Goal: Information Seeking & Learning: Learn about a topic

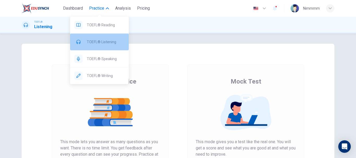
click at [103, 39] on div "TOEFL® Listening" at bounding box center [99, 42] width 59 height 17
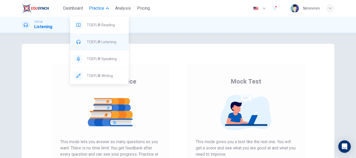
click at [103, 39] on div "TOEFL® Listening" at bounding box center [99, 42] width 59 height 17
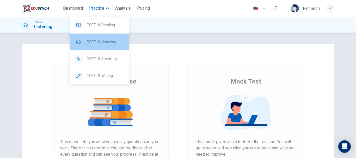
click at [109, 41] on span "TOEFL® Listening" at bounding box center [106, 42] width 38 height 6
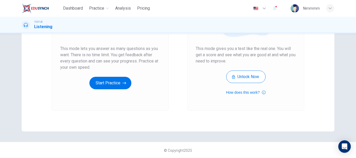
scroll to position [94, 0]
click at [97, 84] on button "Start Practice" at bounding box center [110, 82] width 42 height 13
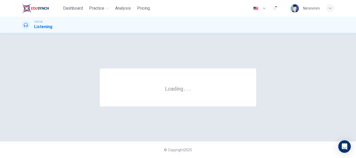
scroll to position [0, 0]
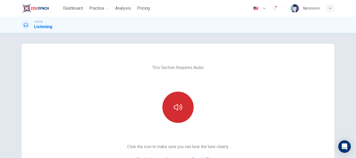
click at [172, 107] on button "button" at bounding box center [177, 107] width 31 height 31
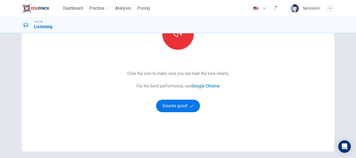
scroll to position [94, 0]
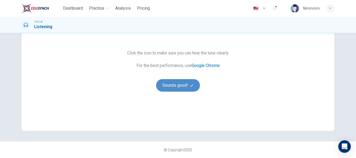
click at [165, 84] on button "Sounds good!" at bounding box center [178, 85] width 44 height 13
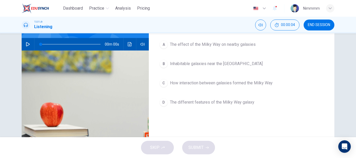
scroll to position [18, 0]
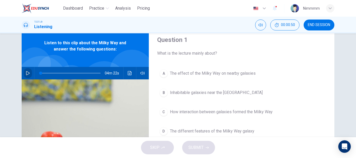
click at [28, 73] on icon "button" at bounding box center [28, 73] width 4 height 4
click at [256, 26] on button "Mute" at bounding box center [260, 25] width 11 height 11
click at [256, 26] on button "Unmute" at bounding box center [260, 25] width 11 height 11
type input "17"
drag, startPoint x: 54, startPoint y: 72, endPoint x: 37, endPoint y: 74, distance: 17.0
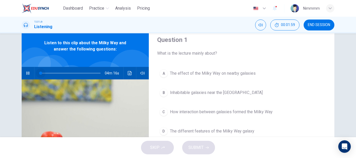
click at [39, 74] on span at bounding box center [40, 73] width 3 height 3
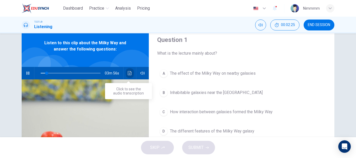
click at [128, 75] on icon "Click to see the audio transcription" at bounding box center [130, 73] width 4 height 4
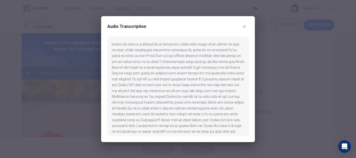
click at [242, 25] on button "button" at bounding box center [244, 26] width 8 height 8
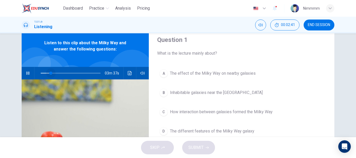
click at [50, 73] on span at bounding box center [50, 73] width 3 height 3
click at [41, 73] on span at bounding box center [71, 73] width 60 height 7
drag, startPoint x: 40, startPoint y: 73, endPoint x: 36, endPoint y: 73, distance: 4.2
click at [39, 73] on span at bounding box center [40, 73] width 3 height 3
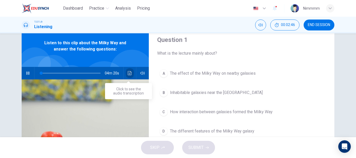
click at [126, 73] on button "Click to see the audio transcription" at bounding box center [130, 73] width 8 height 13
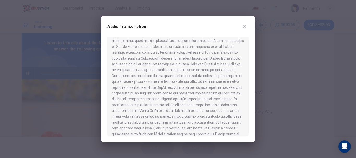
scroll to position [69, 0]
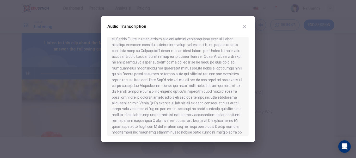
type input "47"
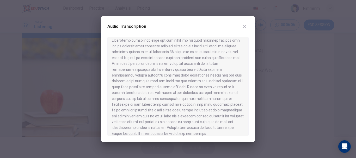
scroll to position [190, 0]
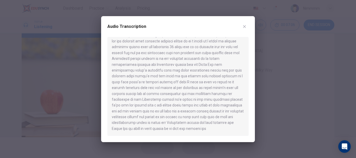
type input "0"
click at [243, 28] on icon "button" at bounding box center [244, 26] width 4 height 4
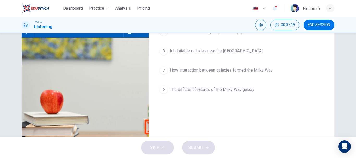
click at [279, 61] on div "A The effect of the Milky Way on nearby galaxies B Inhabitable galaxies near th…" at bounding box center [241, 65] width 169 height 81
click at [282, 82] on div "A The effect of the Milky Way on nearby galaxies B Inhabitable galaxies near th…" at bounding box center [241, 65] width 169 height 81
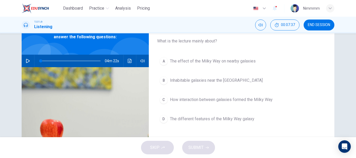
scroll to position [31, 0]
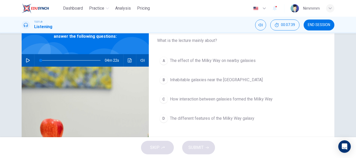
click at [226, 122] on button "D The different features of the Milky Way galaxy" at bounding box center [241, 118] width 169 height 13
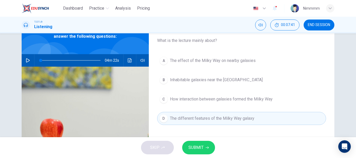
click at [194, 146] on span "SUBMIT" at bounding box center [195, 147] width 15 height 7
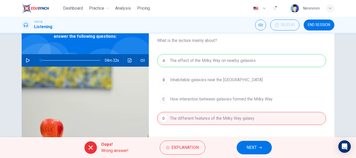
click at [243, 147] on button "NEXT" at bounding box center [254, 148] width 35 height 14
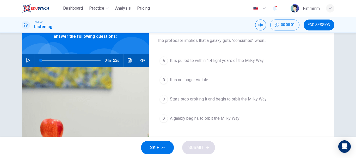
click at [192, 100] on span "Stars stop orbiting it and begin to orbit the Milky Way" at bounding box center [218, 99] width 97 height 6
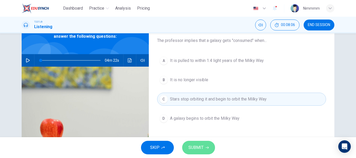
click at [198, 150] on span "SUBMIT" at bounding box center [195, 147] width 15 height 7
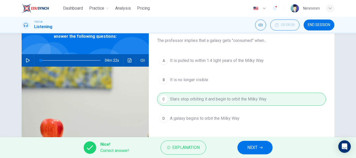
click at [245, 148] on button "NEXT" at bounding box center [254, 148] width 35 height 14
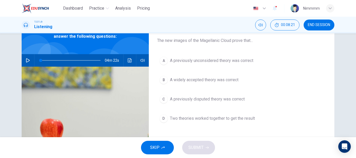
click at [207, 61] on span "A previously unconsidered theory was correct" at bounding box center [211, 61] width 83 height 6
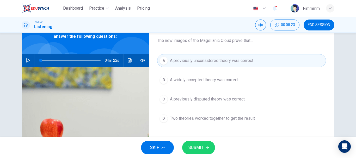
click at [189, 143] on button "SUBMIT" at bounding box center [198, 148] width 33 height 14
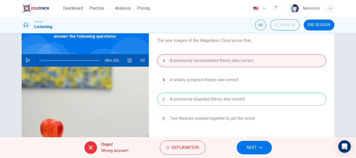
click at [252, 146] on span "NEXT" at bounding box center [251, 147] width 10 height 7
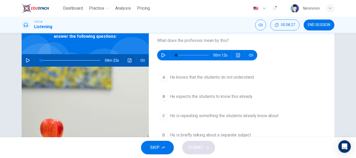
click at [164, 57] on icon "button" at bounding box center [163, 55] width 4 height 4
type input "0"
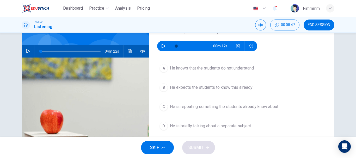
scroll to position [41, 0]
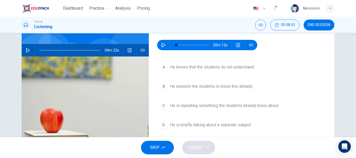
click at [215, 69] on span "He knows that the students do not understand" at bounding box center [212, 67] width 84 height 6
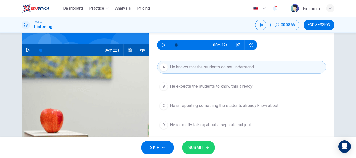
click at [203, 149] on span "SUBMIT" at bounding box center [195, 147] width 15 height 7
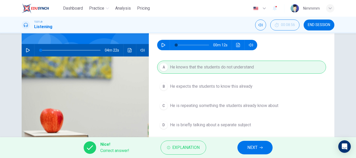
click at [245, 150] on button "NEXT" at bounding box center [254, 148] width 35 height 14
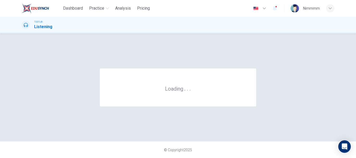
scroll to position [0, 0]
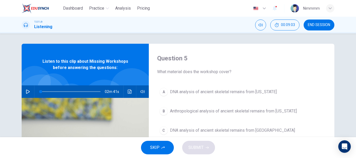
click at [26, 96] on button "button" at bounding box center [28, 91] width 8 height 13
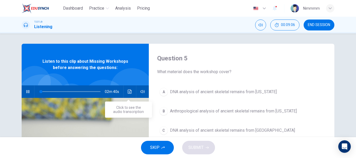
click at [126, 91] on button "Click to see the audio transcription" at bounding box center [130, 91] width 8 height 13
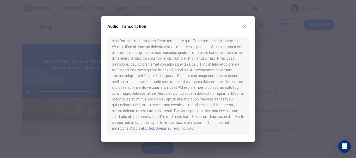
scroll to position [108, 0]
click at [245, 27] on icon "button" at bounding box center [244, 26] width 4 height 4
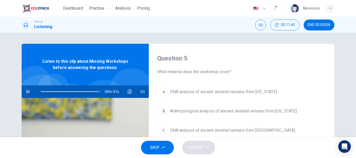
type input "0"
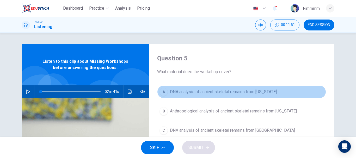
click at [227, 96] on button "A DNA analysis of ancient skeletal remains from Alaska" at bounding box center [241, 91] width 169 height 13
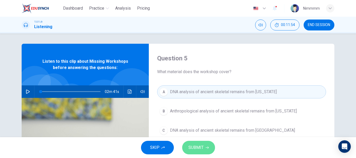
click at [199, 152] on button "SUBMIT" at bounding box center [198, 148] width 33 height 14
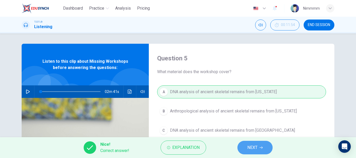
click at [247, 151] on button "NEXT" at bounding box center [254, 148] width 35 height 14
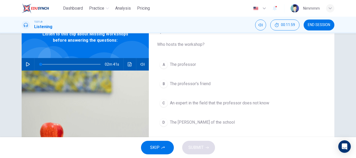
scroll to position [31, 0]
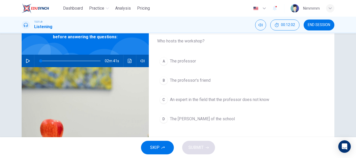
click at [213, 84] on button "B The professor's friend" at bounding box center [241, 80] width 169 height 13
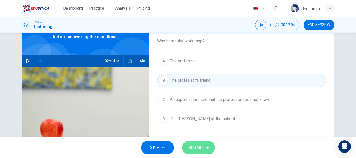
click at [197, 149] on span "SUBMIT" at bounding box center [195, 147] width 15 height 7
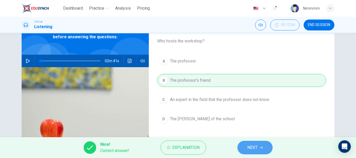
click at [257, 146] on span "NEXT" at bounding box center [252, 147] width 10 height 7
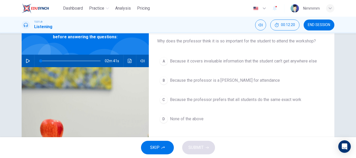
click at [174, 124] on button "D None of the above" at bounding box center [241, 119] width 169 height 13
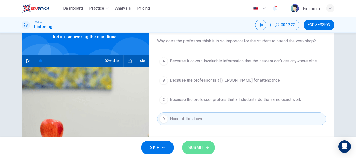
click at [200, 148] on span "SUBMIT" at bounding box center [195, 147] width 15 height 7
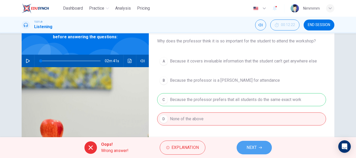
click at [258, 150] on button "NEXT" at bounding box center [254, 148] width 35 height 14
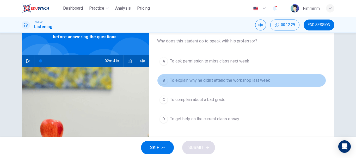
click at [224, 81] on span "To explain why he didn't attend the workshop last week" at bounding box center [220, 80] width 100 height 6
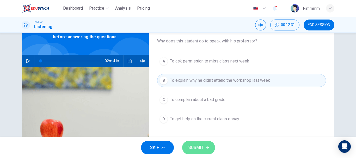
click at [194, 149] on span "SUBMIT" at bounding box center [195, 147] width 15 height 7
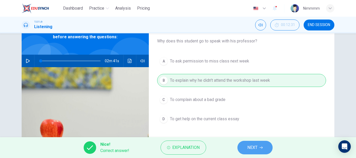
click at [250, 144] on span "NEXT" at bounding box center [252, 147] width 10 height 7
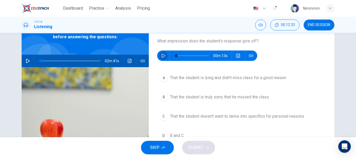
click at [164, 54] on icon "button" at bounding box center [163, 56] width 4 height 4
click at [234, 56] on button "Click to see the audio transcription" at bounding box center [238, 56] width 8 height 10
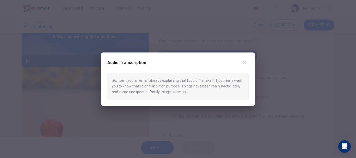
type input "0"
click at [245, 63] on icon "button" at bounding box center [244, 62] width 3 height 3
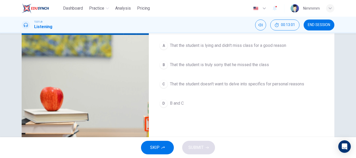
scroll to position [64, 0]
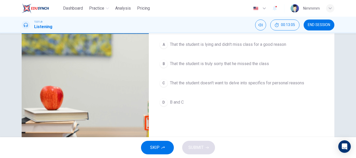
click at [225, 61] on span "That the student is truly sorry that he missed the class" at bounding box center [219, 64] width 99 height 6
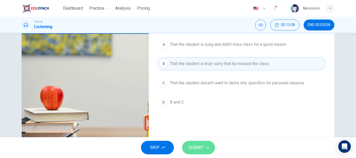
click at [196, 148] on span "SUBMIT" at bounding box center [195, 147] width 15 height 7
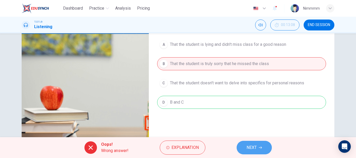
click at [250, 147] on span "NEXT" at bounding box center [251, 147] width 10 height 7
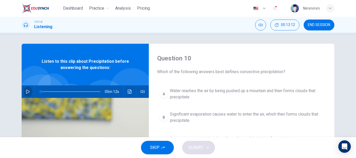
click at [29, 91] on button "button" at bounding box center [28, 91] width 8 height 13
click at [139, 89] on button "button" at bounding box center [142, 91] width 8 height 13
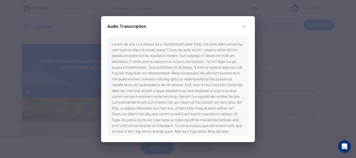
drag, startPoint x: 139, startPoint y: 89, endPoint x: 177, endPoint y: 64, distance: 45.1
click at [177, 64] on div at bounding box center [177, 86] width 141 height 99
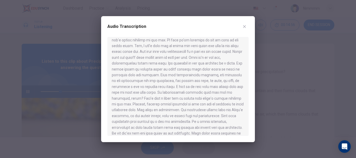
scroll to position [113, 0]
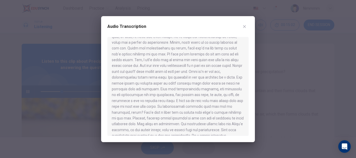
click at [245, 87] on div at bounding box center [177, 86] width 141 height 99
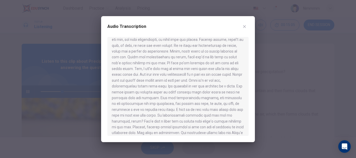
scroll to position [96, 0]
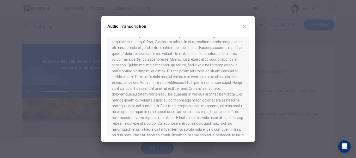
click at [170, 115] on div at bounding box center [177, 86] width 141 height 99
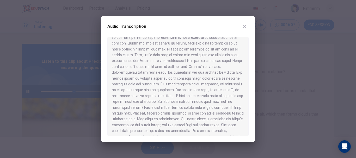
scroll to position [119, 0]
drag, startPoint x: 248, startPoint y: 87, endPoint x: 249, endPoint y: 93, distance: 5.8
click at [249, 93] on div "Audio Transcription" at bounding box center [178, 79] width 154 height 126
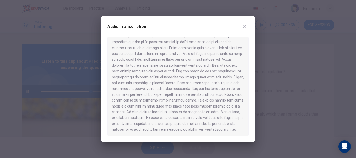
scroll to position [254, 0]
drag, startPoint x: 241, startPoint y: 24, endPoint x: 218, endPoint y: 37, distance: 26.5
click at [218, 37] on div "Audio Transcription" at bounding box center [178, 79] width 154 height 126
type input "0"
click at [244, 28] on icon "button" at bounding box center [244, 26] width 4 height 4
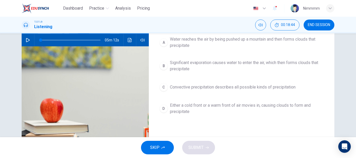
scroll to position [53, 0]
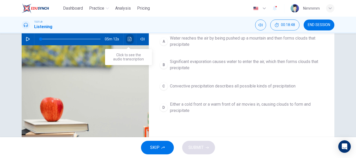
click at [127, 42] on button "Click to see the audio transcription" at bounding box center [130, 39] width 8 height 13
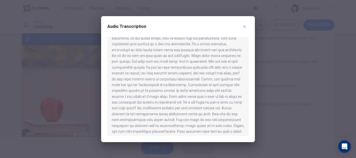
scroll to position [254, 0]
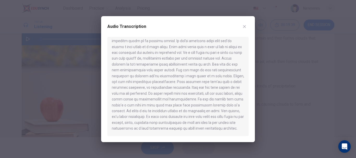
click at [243, 26] on icon "button" at bounding box center [244, 26] width 4 height 4
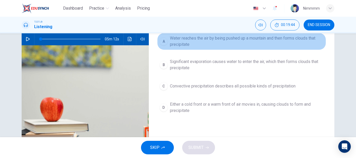
click at [210, 41] on span "Water reaches the air by being pushed up a mountain and then forms clouds that …" at bounding box center [247, 41] width 154 height 13
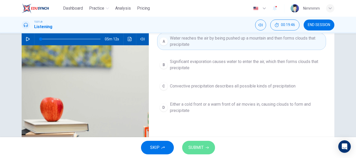
click at [196, 147] on span "SUBMIT" at bounding box center [195, 147] width 15 height 7
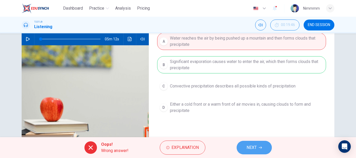
click at [251, 147] on span "NEXT" at bounding box center [251, 147] width 10 height 7
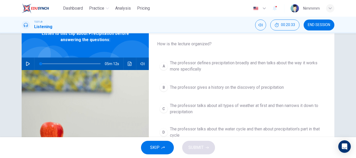
scroll to position [26, 0]
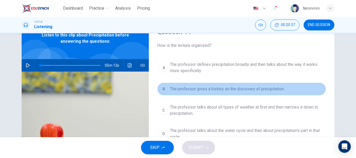
click at [252, 94] on button "B The professor gives a history on the discovery of precipitation" at bounding box center [241, 89] width 169 height 13
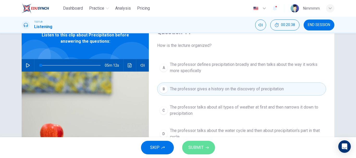
click at [207, 145] on button "SUBMIT" at bounding box center [198, 148] width 33 height 14
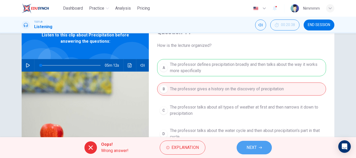
click at [243, 144] on button "NEXT" at bounding box center [254, 148] width 35 height 14
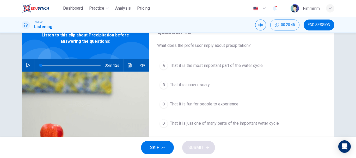
click at [212, 74] on div "A That it is the most important part of the water cycle B That it is unnecessar…" at bounding box center [241, 99] width 169 height 81
click at [211, 70] on button "A That it is the most important part of the water cycle" at bounding box center [241, 65] width 169 height 13
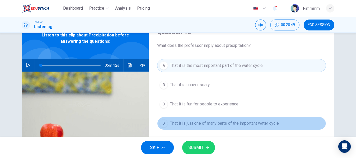
click at [195, 125] on span "That it is just one of many parts of the important water cycle" at bounding box center [224, 123] width 109 height 6
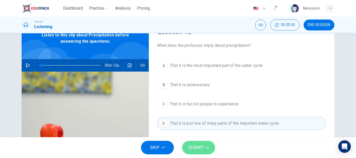
click at [194, 143] on button "SUBMIT" at bounding box center [198, 148] width 33 height 14
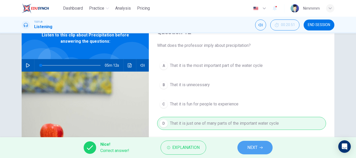
click at [251, 149] on span "NEXT" at bounding box center [252, 147] width 10 height 7
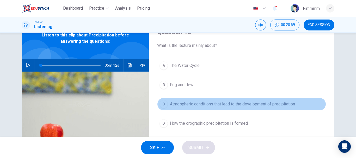
click at [163, 103] on div "C" at bounding box center [163, 104] width 8 height 8
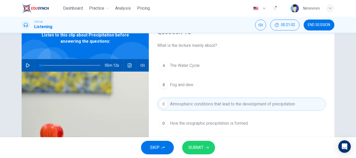
click at [200, 144] on button "SUBMIT" at bounding box center [198, 148] width 33 height 14
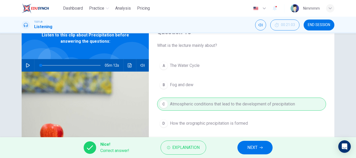
click at [253, 149] on span "NEXT" at bounding box center [252, 147] width 10 height 7
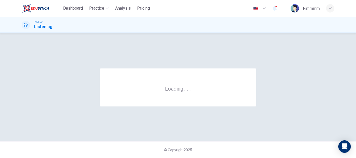
scroll to position [0, 0]
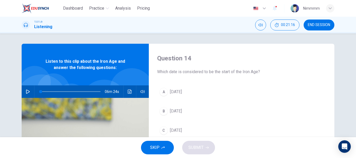
click at [30, 93] on button "button" at bounding box center [28, 91] width 8 height 13
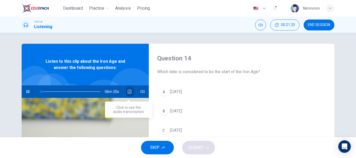
click at [126, 89] on button "Click to see the audio transcription" at bounding box center [130, 91] width 8 height 13
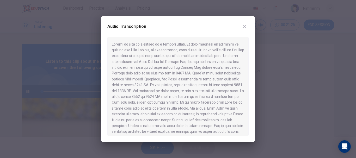
type input "2"
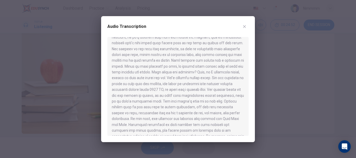
scroll to position [260, 0]
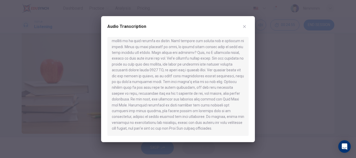
click at [245, 25] on icon "button" at bounding box center [244, 26] width 4 height 4
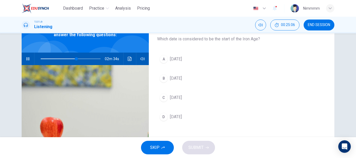
scroll to position [37, 0]
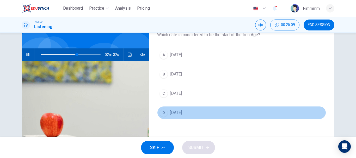
click at [176, 111] on span "1200 BC" at bounding box center [176, 113] width 12 height 6
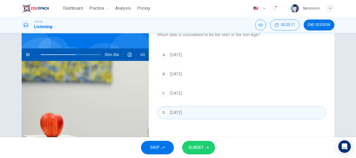
click at [199, 144] on button "SUBMIT" at bounding box center [198, 148] width 33 height 14
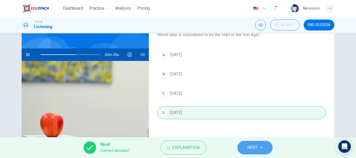
click at [253, 150] on span "NEXT" at bounding box center [252, 147] width 10 height 7
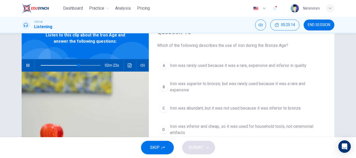
scroll to position [24, 0]
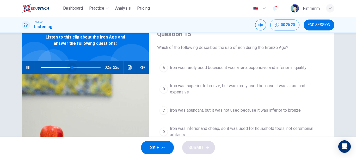
drag, startPoint x: 79, startPoint y: 67, endPoint x: 30, endPoint y: 78, distance: 50.4
click at [30, 78] on div "Listen to this clip about the Iron Age and answer the following questions: 02m …" at bounding box center [85, 110] width 127 height 181
click at [29, 69] on button "button" at bounding box center [28, 67] width 8 height 13
type input "4"
click at [29, 69] on button "button" at bounding box center [28, 67] width 8 height 13
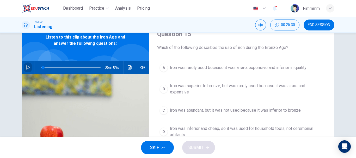
click at [29, 69] on button "button" at bounding box center [28, 67] width 8 height 13
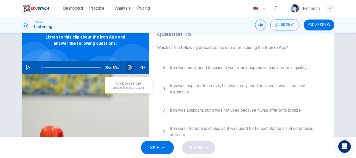
click at [129, 66] on icon "Click to see the audio transcription" at bounding box center [130, 67] width 4 height 4
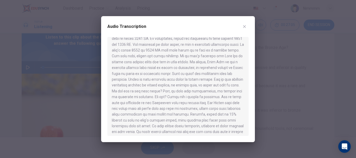
scroll to position [48, 0]
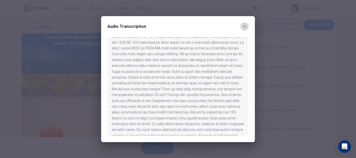
click at [246, 25] on icon "button" at bounding box center [244, 26] width 4 height 4
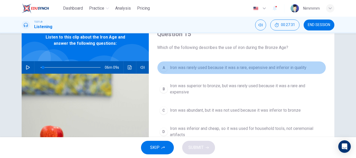
click at [207, 70] on span "Iron was rarely used because it was a rare, expensive and inferior in quality" at bounding box center [238, 68] width 137 height 6
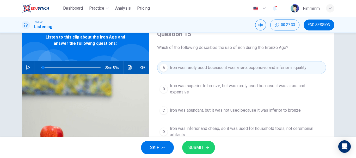
click at [190, 149] on span "SUBMIT" at bounding box center [195, 147] width 15 height 7
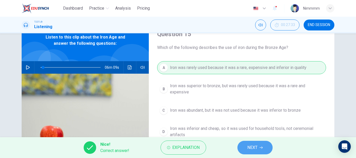
click at [256, 148] on span "NEXT" at bounding box center [252, 147] width 10 height 7
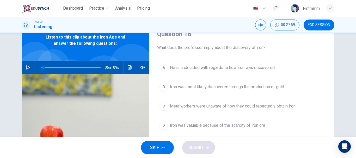
click at [195, 92] on button "B Iron was most likely discovered through the production of gold" at bounding box center [241, 86] width 169 height 13
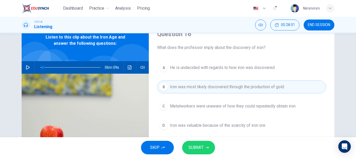
click at [200, 112] on button "C Metalworkers were unaware of how they could repeatedly obtain iron" at bounding box center [241, 106] width 169 height 13
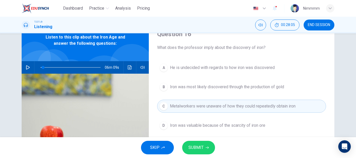
click at [200, 128] on span "Iron was valuable because of the scarcity of iron ore" at bounding box center [217, 125] width 95 height 6
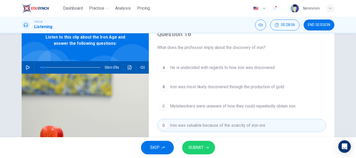
click at [198, 67] on span "He is undecided with regards to how iron was discovered" at bounding box center [222, 68] width 105 height 6
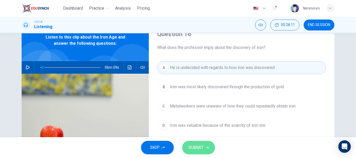
click at [203, 148] on span "SUBMIT" at bounding box center [195, 147] width 15 height 7
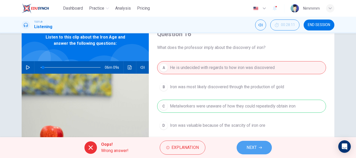
click at [256, 151] on span "NEXT" at bounding box center [251, 147] width 10 height 7
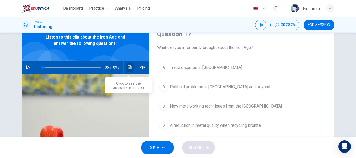
click at [128, 65] on icon "Click to see the audio transcription" at bounding box center [130, 67] width 4 height 4
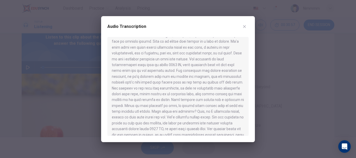
scroll to position [196, 0]
click at [247, 26] on button "button" at bounding box center [244, 26] width 8 height 8
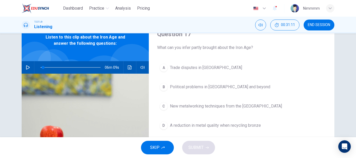
click at [229, 110] on button "C New metalworking techniques from the Near East" at bounding box center [241, 106] width 169 height 13
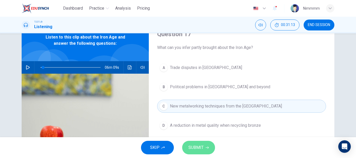
click at [190, 149] on span "SUBMIT" at bounding box center [195, 147] width 15 height 7
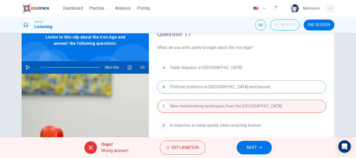
click at [259, 144] on button "NEXT" at bounding box center [254, 148] width 35 height 14
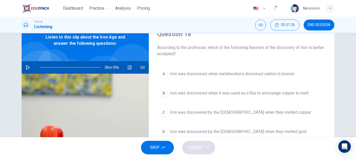
click at [231, 131] on span "Iron was discovered by the Egyptians when they melted gold" at bounding box center [238, 132] width 137 height 6
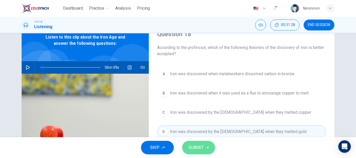
click at [199, 145] on span "SUBMIT" at bounding box center [195, 147] width 15 height 7
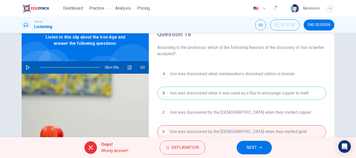
click at [93, 150] on icon at bounding box center [91, 148] width 6 height 6
click at [252, 152] on button "NEXT" at bounding box center [254, 148] width 35 height 14
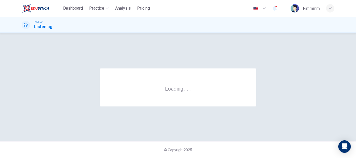
scroll to position [0, 0]
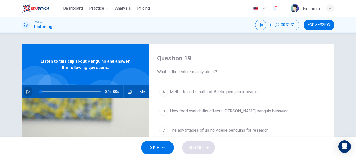
click at [27, 90] on icon "button" at bounding box center [28, 92] width 4 height 4
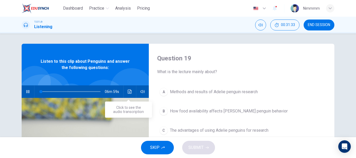
click at [128, 92] on icon "Click to see the audio transcription" at bounding box center [130, 92] width 4 height 4
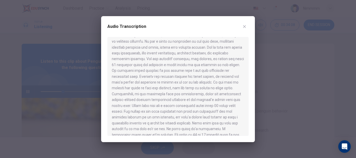
scroll to position [150, 0]
click at [245, 27] on icon "button" at bounding box center [244, 26] width 4 height 4
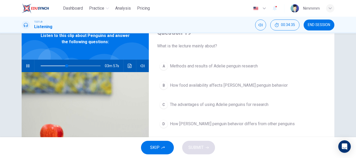
scroll to position [18, 0]
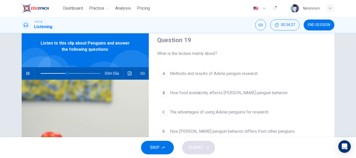
click at [242, 72] on span "Methods and results of Adelie penguin research" at bounding box center [214, 74] width 88 height 6
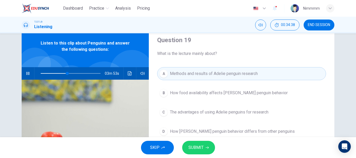
click at [193, 151] on button "SUBMIT" at bounding box center [198, 148] width 33 height 14
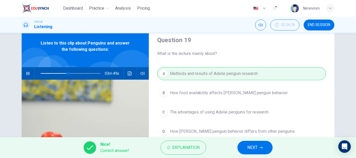
click at [253, 147] on span "NEXT" at bounding box center [252, 147] width 10 height 7
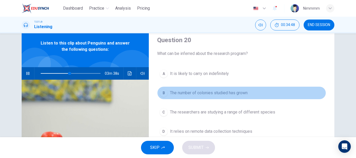
click at [219, 97] on button "B The number of colonies studied has grown" at bounding box center [241, 92] width 169 height 13
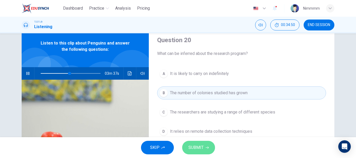
click at [195, 143] on button "SUBMIT" at bounding box center [198, 148] width 33 height 14
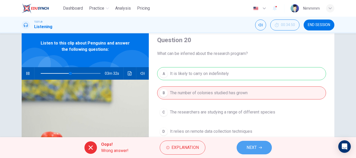
click at [256, 151] on span "NEXT" at bounding box center [251, 147] width 10 height 7
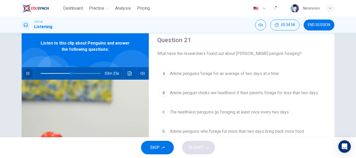
click at [27, 72] on icon "button" at bounding box center [28, 73] width 4 height 4
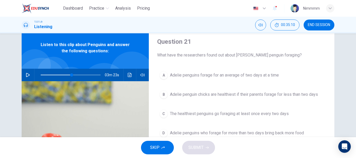
scroll to position [10, 0]
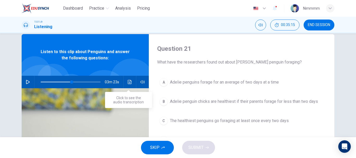
click at [126, 81] on button "Click to see the audio transcription" at bounding box center [130, 82] width 8 height 13
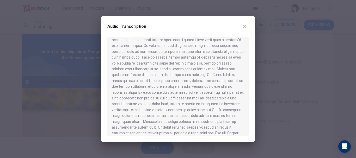
scroll to position [292, 0]
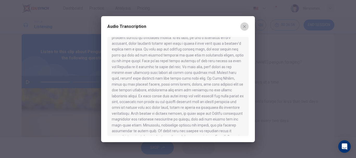
click at [248, 28] on button "button" at bounding box center [244, 26] width 8 height 8
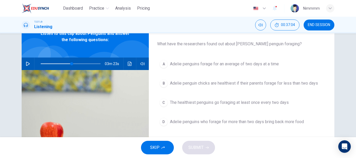
scroll to position [31, 0]
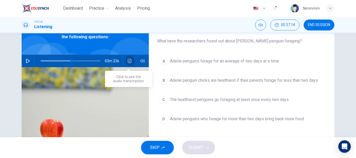
click at [129, 59] on icon "Click to see the audio transcription" at bounding box center [130, 61] width 4 height 4
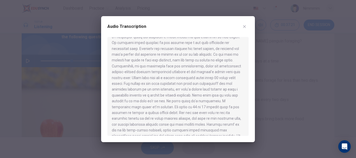
scroll to position [175, 0]
click at [245, 84] on div at bounding box center [177, 86] width 141 height 99
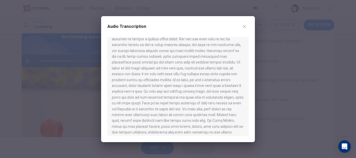
scroll to position [257, 0]
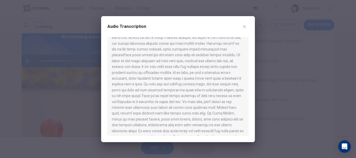
click at [245, 29] on button "button" at bounding box center [244, 26] width 8 height 8
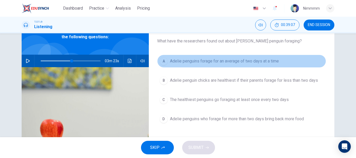
click at [221, 65] on button "A Adelie penguins forage for an average of two days at a time" at bounding box center [241, 61] width 169 height 13
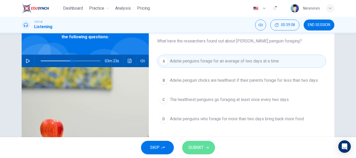
click at [196, 152] on button "SUBMIT" at bounding box center [198, 148] width 33 height 14
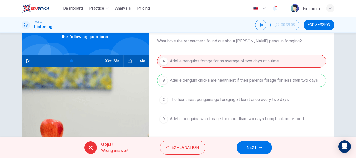
click at [253, 144] on span "NEXT" at bounding box center [251, 147] width 10 height 7
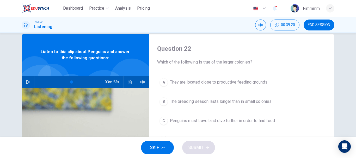
scroll to position [0, 0]
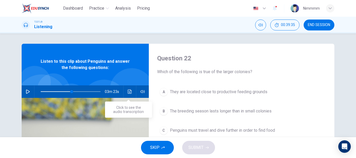
click at [129, 91] on icon "Click to see the audio transcription" at bounding box center [130, 92] width 4 height 4
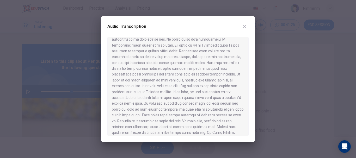
scroll to position [262, 0]
click at [244, 26] on icon "button" at bounding box center [244, 26] width 3 height 3
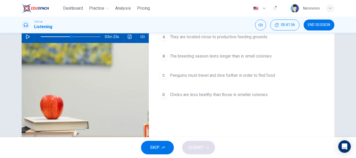
scroll to position [57, 0]
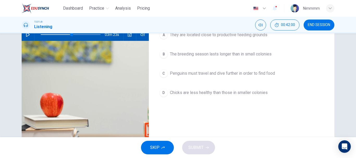
click at [217, 72] on span "Penguins must travel and dive further in order to find food" at bounding box center [222, 73] width 105 height 6
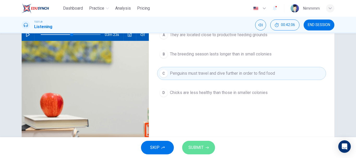
click at [203, 147] on span "SUBMIT" at bounding box center [195, 147] width 15 height 7
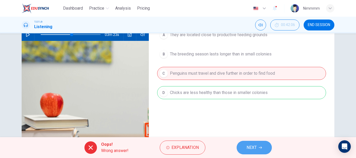
click at [246, 145] on span "NEXT" at bounding box center [251, 147] width 10 height 7
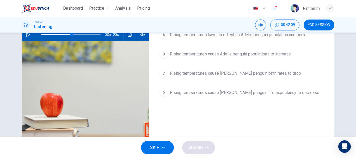
drag, startPoint x: 352, startPoint y: 110, endPoint x: 355, endPoint y: 100, distance: 11.0
click at [355, 100] on div "Question 23 What can be inferred about Adelie penguins and global warming? A Ri…" at bounding box center [178, 85] width 356 height 104
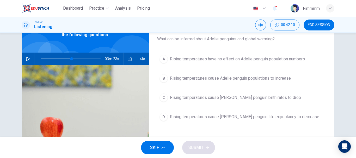
scroll to position [28, 0]
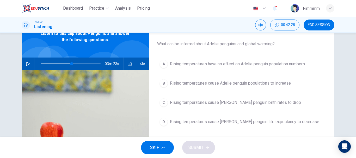
click at [234, 67] on span "Rising temperatures have no effect on Adelie penguin population numbers" at bounding box center [237, 64] width 135 height 6
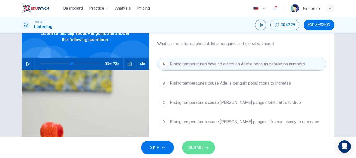
click at [194, 145] on span "SUBMIT" at bounding box center [195, 147] width 15 height 7
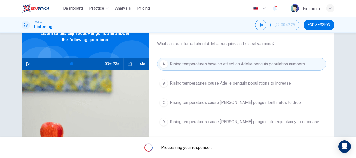
type input "52"
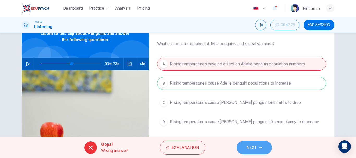
click at [256, 147] on span "NEXT" at bounding box center [251, 147] width 10 height 7
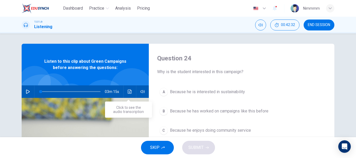
click at [126, 92] on button "Click to see the audio transcription" at bounding box center [130, 91] width 8 height 13
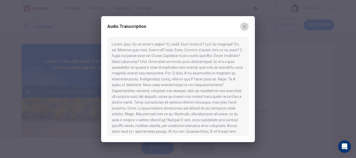
click at [245, 27] on icon "button" at bounding box center [244, 26] width 4 height 4
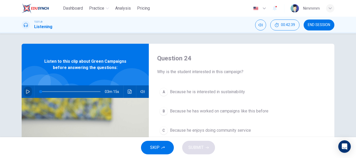
click at [28, 92] on icon "button" at bounding box center [28, 92] width 4 height 4
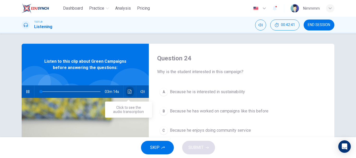
click at [129, 90] on icon "Click to see the audio transcription" at bounding box center [130, 92] width 4 height 4
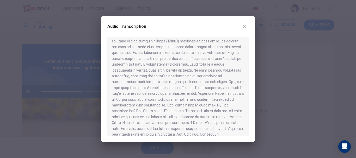
scroll to position [131, 0]
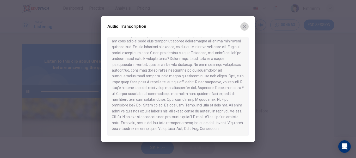
click at [244, 27] on icon "button" at bounding box center [244, 26] width 3 height 3
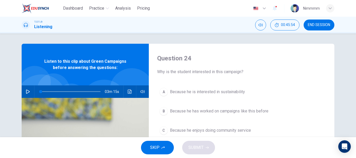
type input "0"
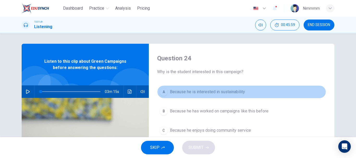
click at [228, 96] on button "A Because he is interested in sustainability" at bounding box center [241, 91] width 169 height 13
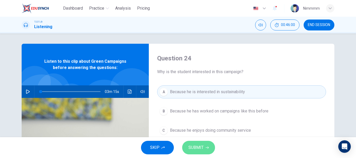
click at [203, 150] on span "SUBMIT" at bounding box center [195, 147] width 15 height 7
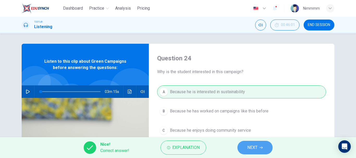
click at [251, 146] on span "NEXT" at bounding box center [252, 147] width 10 height 7
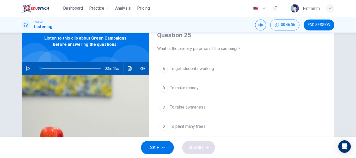
scroll to position [26, 0]
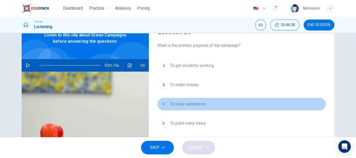
click at [203, 108] on button "C To raise awareness" at bounding box center [241, 104] width 169 height 13
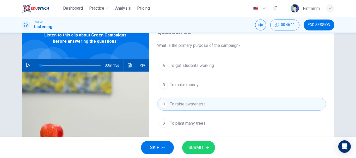
click at [195, 148] on span "SUBMIT" at bounding box center [195, 147] width 15 height 7
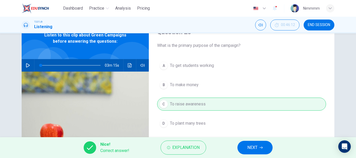
click at [256, 147] on span "NEXT" at bounding box center [252, 147] width 10 height 7
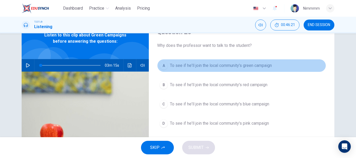
click at [247, 65] on span "To see if he'll join the local community's green campaign" at bounding box center [221, 66] width 102 height 6
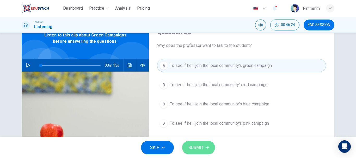
click at [203, 146] on span "SUBMIT" at bounding box center [195, 147] width 15 height 7
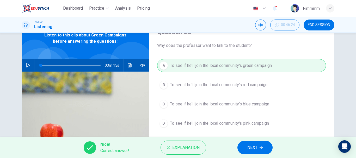
click at [251, 146] on span "NEXT" at bounding box center [252, 147] width 10 height 7
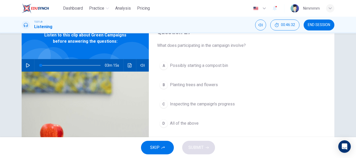
click at [177, 129] on button "D All of the above" at bounding box center [241, 123] width 169 height 13
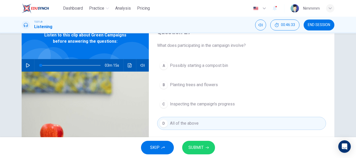
click at [190, 142] on button "SUBMIT" at bounding box center [198, 148] width 33 height 14
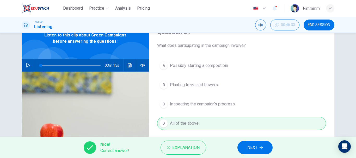
click at [246, 145] on button "NEXT" at bounding box center [254, 148] width 35 height 14
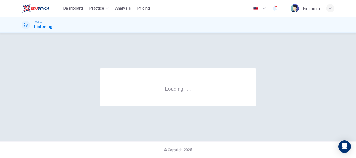
scroll to position [0, 0]
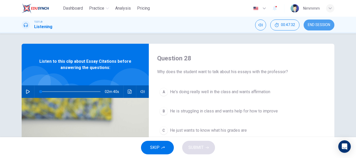
click at [316, 23] on span "END SESSION" at bounding box center [319, 25] width 22 height 4
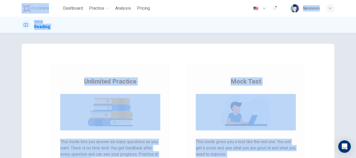
click at [248, 64] on div "Unlimited Practice Mock Test Unlimited Practice This mode lets you answer as ma…" at bounding box center [178, 134] width 313 height 181
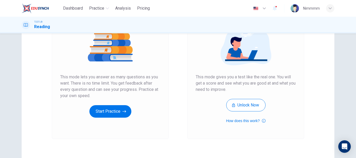
scroll to position [65, 0]
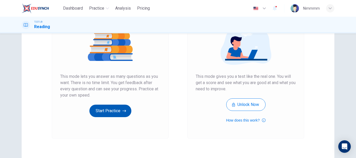
click at [117, 115] on button "Start Practice" at bounding box center [110, 111] width 42 height 13
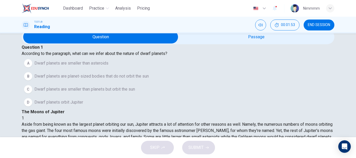
scroll to position [18, 0]
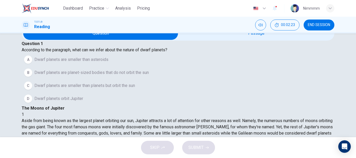
click at [83, 102] on span "Dwarf planets orbit Jupiter" at bounding box center [58, 99] width 49 height 6
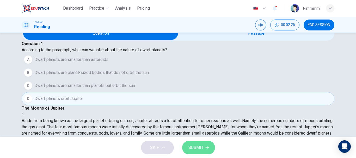
click at [197, 151] on span "SUBMIT" at bounding box center [195, 147] width 15 height 7
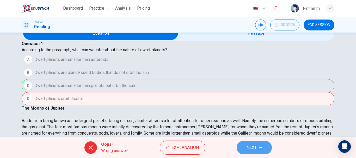
click at [249, 143] on button "NEXT" at bounding box center [254, 148] width 35 height 14
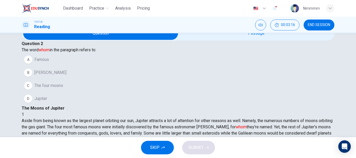
click at [100, 92] on button "C The four moons" at bounding box center [178, 85] width 313 height 13
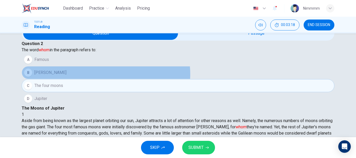
click at [115, 79] on button "B Galileo Galilei" at bounding box center [178, 72] width 313 height 13
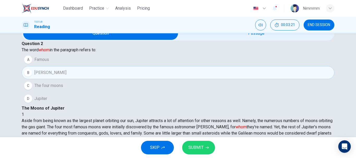
click at [192, 150] on span "SUBMIT" at bounding box center [195, 147] width 15 height 7
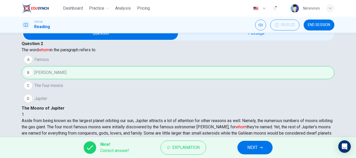
click at [249, 148] on span "NEXT" at bounding box center [252, 147] width 10 height 7
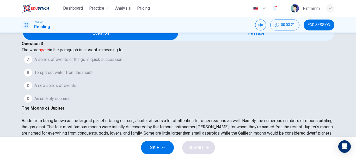
scroll to position [58, 0]
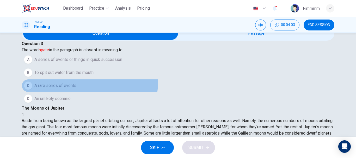
click at [95, 92] on button "C A rare series of events" at bounding box center [178, 85] width 313 height 13
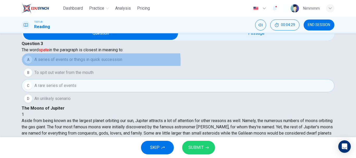
click at [110, 63] on span "A series of events or things in quick succession" at bounding box center [78, 60] width 88 height 6
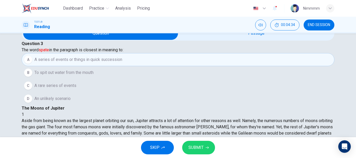
click at [187, 146] on button "SUBMIT" at bounding box center [198, 148] width 33 height 14
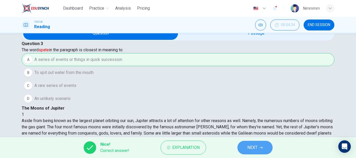
click at [257, 144] on span "NEXT" at bounding box center [252, 147] width 10 height 7
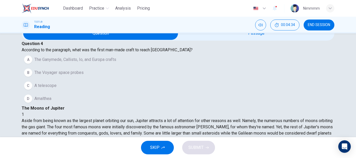
scroll to position [71, 0]
click at [124, 79] on button "B The Voyager space probes" at bounding box center [178, 72] width 313 height 13
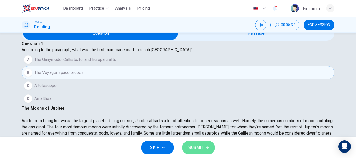
click at [204, 147] on button "SUBMIT" at bounding box center [198, 148] width 33 height 14
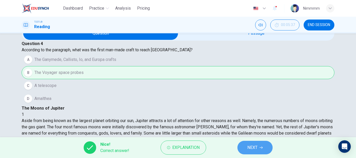
click at [255, 143] on button "NEXT" at bounding box center [254, 148] width 35 height 14
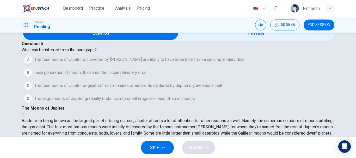
scroll to position [160, 0]
click at [125, 63] on span "The four moons of Jupiter discovered by Galileo are likely to have been born fr…" at bounding box center [139, 60] width 210 height 6
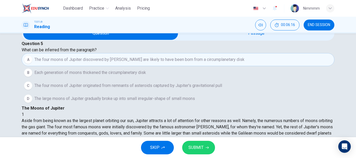
click at [202, 142] on button "SUBMIT" at bounding box center [198, 148] width 33 height 14
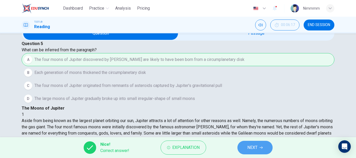
click at [252, 143] on button "NEXT" at bounding box center [254, 148] width 35 height 14
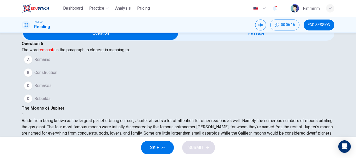
scroll to position [162, 0]
click at [73, 66] on button "A Remains" at bounding box center [178, 59] width 313 height 13
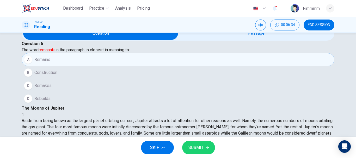
click at [197, 142] on button "SUBMIT" at bounding box center [198, 148] width 33 height 14
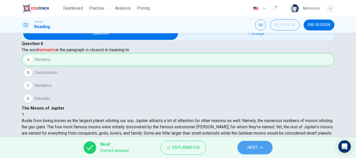
click at [260, 149] on icon "button" at bounding box center [260, 147] width 3 height 3
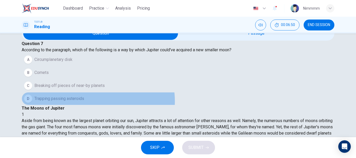
click at [107, 105] on button "D Trapping passing asteroids" at bounding box center [178, 98] width 313 height 13
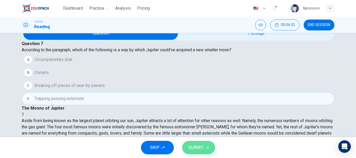
click at [201, 150] on span "SUBMIT" at bounding box center [195, 147] width 15 height 7
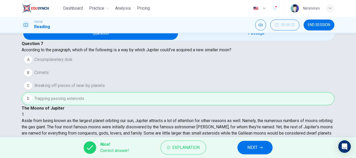
click at [255, 144] on span "NEXT" at bounding box center [252, 147] width 10 height 7
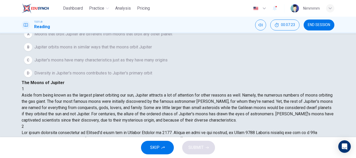
scroll to position [45, 0]
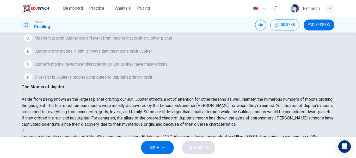
click at [75, 41] on span "Moons that orbit Jupiter are different from moons that orbit any other planet" at bounding box center [103, 38] width 138 height 6
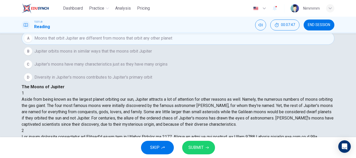
click at [190, 147] on span "SUBMIT" at bounding box center [195, 147] width 15 height 7
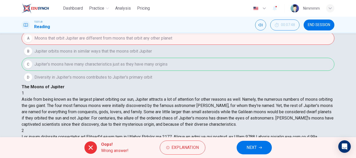
click at [248, 143] on button "NEXT" at bounding box center [254, 148] width 35 height 14
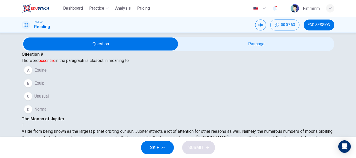
scroll to position [8, 0]
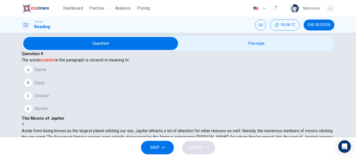
click at [87, 89] on button "B Equip" at bounding box center [178, 82] width 313 height 13
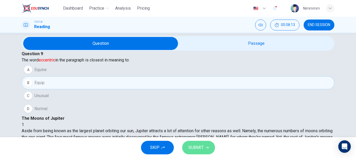
click at [212, 148] on button "SUBMIT" at bounding box center [198, 148] width 33 height 14
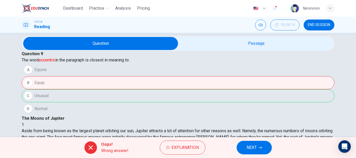
click at [252, 147] on span "NEXT" at bounding box center [251, 147] width 10 height 7
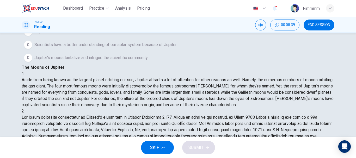
scroll to position [253, 0]
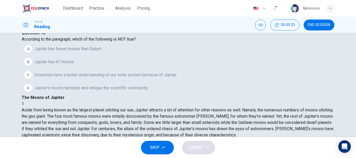
scroll to position [18, 0]
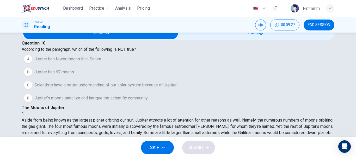
click at [119, 66] on button "A Jupiter has fewer moons than Saturn" at bounding box center [178, 59] width 313 height 13
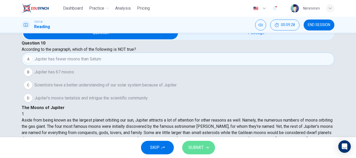
click at [199, 148] on span "SUBMIT" at bounding box center [195, 147] width 15 height 7
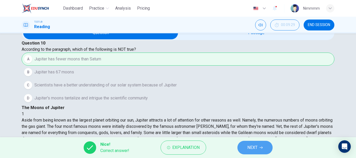
click at [257, 148] on span "NEXT" at bounding box center [252, 147] width 10 height 7
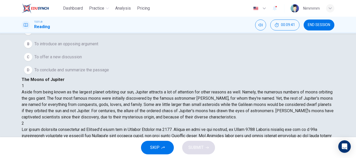
scroll to position [52, 0]
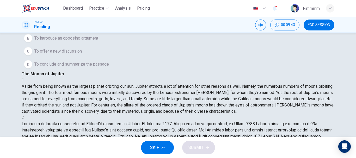
click at [114, 71] on button "D To conclude and summarize the passage" at bounding box center [178, 64] width 313 height 13
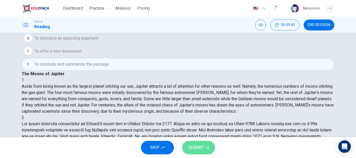
click at [201, 145] on span "SUBMIT" at bounding box center [195, 147] width 15 height 7
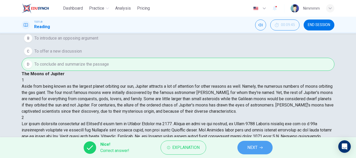
click at [261, 150] on button "NEXT" at bounding box center [254, 148] width 35 height 14
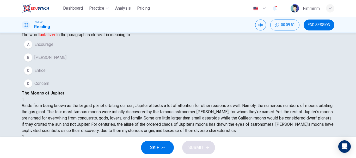
scroll to position [36, 0]
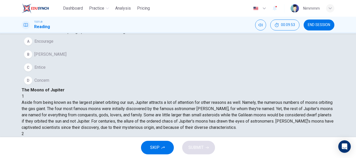
click at [85, 74] on button "C Entice" at bounding box center [178, 67] width 313 height 13
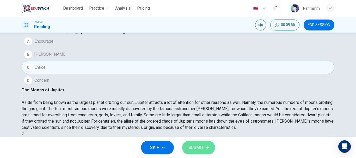
click at [192, 142] on button "SUBMIT" at bounding box center [198, 148] width 33 height 14
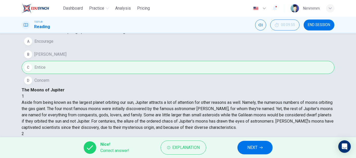
click at [277, 152] on div "Nice! Correct answer! Explanation NEXT" at bounding box center [178, 147] width 356 height 21
click at [266, 148] on button "NEXT" at bounding box center [254, 148] width 35 height 14
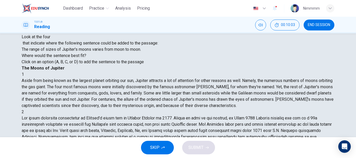
scroll to position [31, 0]
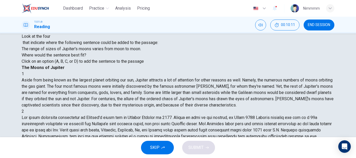
click at [195, 146] on span "SUBMIT" at bounding box center [195, 147] width 15 height 7
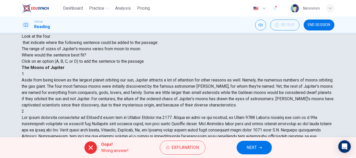
click at [240, 143] on button "NEXT" at bounding box center [254, 148] width 35 height 14
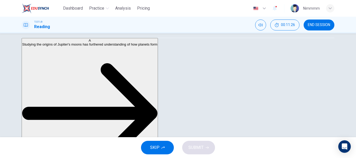
scroll to position [95, 0]
drag, startPoint x: 176, startPoint y: 78, endPoint x: 173, endPoint y: 95, distance: 16.8
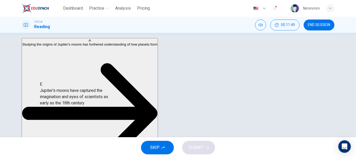
scroll to position [97, 0]
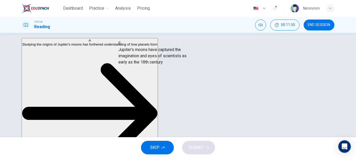
drag, startPoint x: 40, startPoint y: 100, endPoint x: 130, endPoint y: 55, distance: 100.5
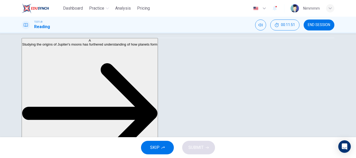
scroll to position [84, 0]
drag, startPoint x: 106, startPoint y: 100, endPoint x: 109, endPoint y: 96, distance: 5.2
drag, startPoint x: 110, startPoint y: 66, endPoint x: 107, endPoint y: 74, distance: 8.0
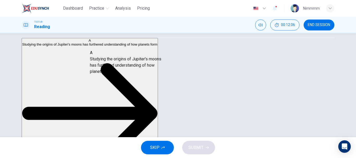
drag, startPoint x: 65, startPoint y: 55, endPoint x: 133, endPoint y: 70, distance: 70.0
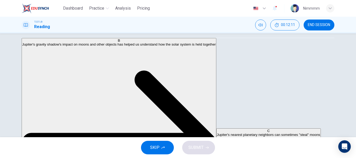
scroll to position [47, 0]
drag, startPoint x: 75, startPoint y: 77, endPoint x: 145, endPoint y: 94, distance: 72.0
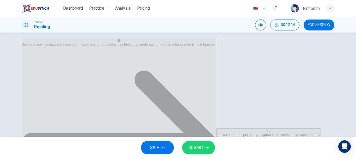
scroll to position [16, 0]
click at [206, 145] on button "SUBMIT" at bounding box center [198, 148] width 33 height 14
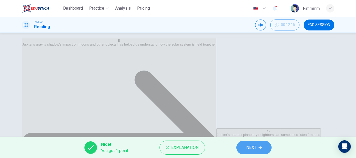
click at [243, 146] on button "NEXT" at bounding box center [253, 148] width 35 height 14
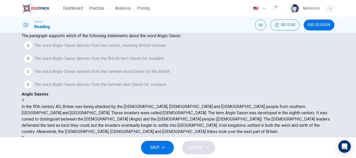
scroll to position [0, 0]
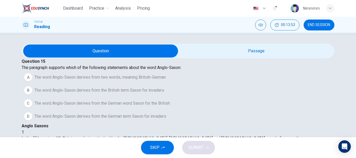
click at [157, 80] on span "The word Anglo-Saxon derives from two words, meaning British-German" at bounding box center [99, 77] width 131 height 6
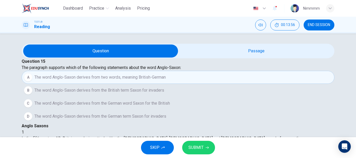
click at [207, 149] on icon "button" at bounding box center [207, 147] width 3 height 3
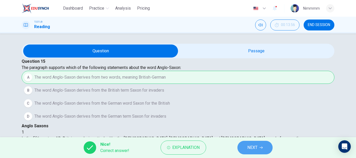
click at [251, 148] on span "NEXT" at bounding box center [252, 147] width 10 height 7
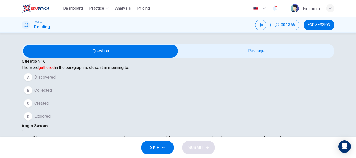
scroll to position [58, 0]
click at [63, 97] on button "B Collected" at bounding box center [178, 90] width 313 height 13
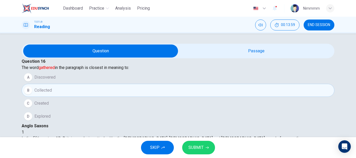
click at [194, 145] on span "SUBMIT" at bounding box center [195, 147] width 15 height 7
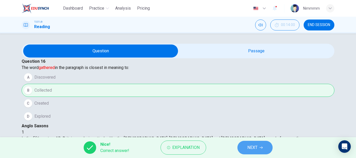
click at [255, 147] on span "NEXT" at bounding box center [252, 147] width 10 height 7
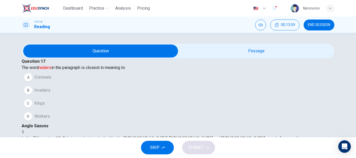
scroll to position [97, 0]
click at [63, 97] on button "B Invaders" at bounding box center [178, 90] width 313 height 13
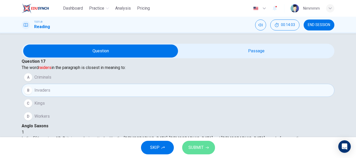
click at [200, 151] on span "SUBMIT" at bounding box center [195, 147] width 15 height 7
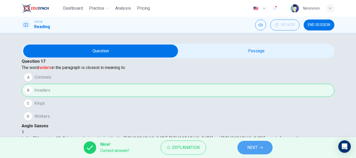
click at [252, 146] on span "NEXT" at bounding box center [252, 147] width 10 height 7
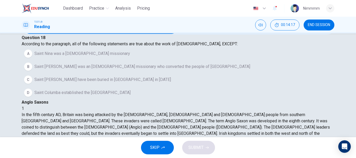
scroll to position [23, 0]
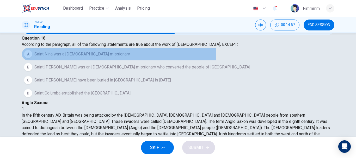
click at [128, 61] on button "A Saint Nina was a Scottish missionary" at bounding box center [178, 54] width 313 height 13
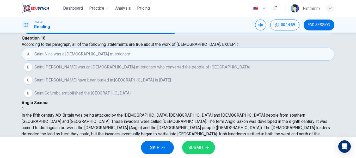
click at [196, 147] on span "SUBMIT" at bounding box center [195, 147] width 15 height 7
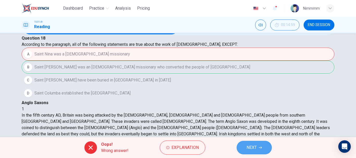
click at [246, 145] on button "NEXT" at bounding box center [254, 148] width 35 height 14
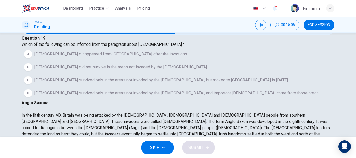
scroll to position [87, 0]
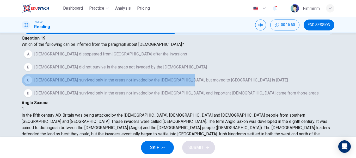
click at [117, 83] on span "Christianity survived only in the areas not invaded by the Anglo-Saxons, but mo…" at bounding box center [160, 80] width 253 height 6
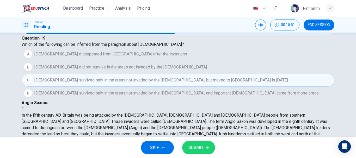
click at [185, 141] on div "SKIP SUBMIT" at bounding box center [178, 147] width 356 height 21
click at [190, 146] on span "SUBMIT" at bounding box center [195, 147] width 15 height 7
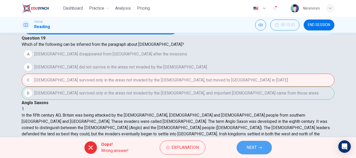
click at [242, 143] on button "NEXT" at bounding box center [254, 148] width 35 height 14
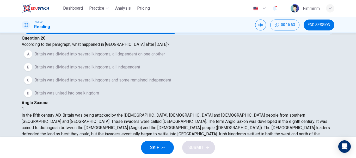
scroll to position [168, 0]
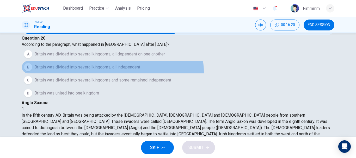
click at [121, 74] on button "B Britain was divided into several kingdoms, all independent" at bounding box center [178, 67] width 313 height 13
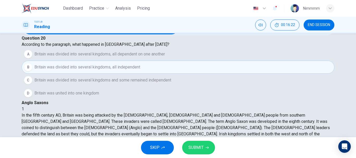
click at [190, 145] on span "SUBMIT" at bounding box center [195, 147] width 15 height 7
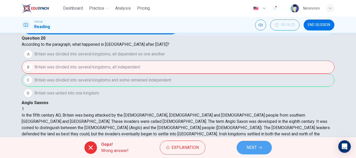
click at [258, 145] on button "NEXT" at bounding box center [254, 148] width 35 height 14
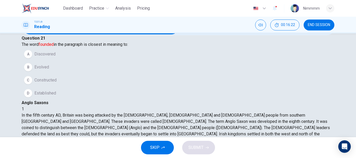
scroll to position [220, 0]
click at [313, 23] on span "END SESSION" at bounding box center [319, 25] width 22 height 4
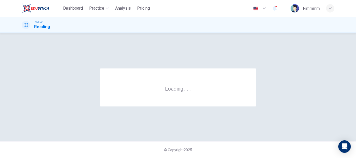
scroll to position [0, 0]
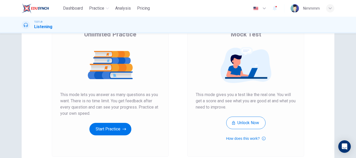
scroll to position [93, 0]
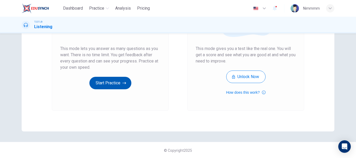
click at [114, 82] on button "Start Practice" at bounding box center [110, 83] width 42 height 13
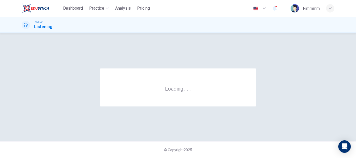
scroll to position [0, 0]
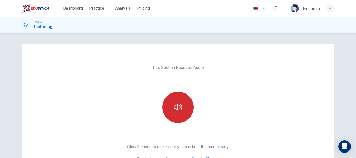
click at [182, 109] on button "button" at bounding box center [177, 107] width 31 height 31
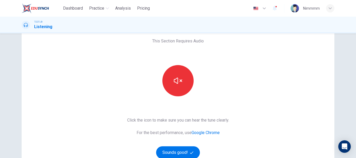
scroll to position [43, 0]
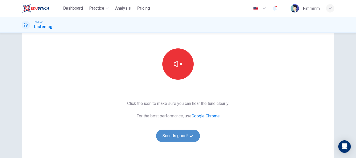
click at [193, 140] on button "Sounds good!" at bounding box center [178, 136] width 44 height 13
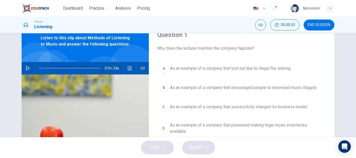
scroll to position [20, 0]
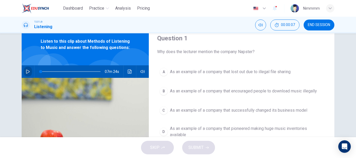
click at [28, 70] on icon "button" at bounding box center [28, 72] width 4 height 4
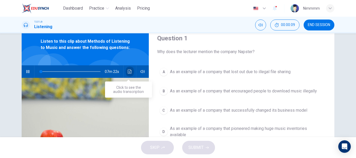
click at [130, 73] on icon "Click to see the audio transcription" at bounding box center [130, 72] width 4 height 4
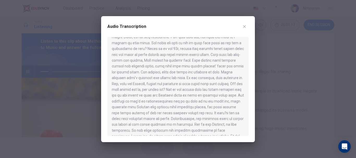
scroll to position [44, 0]
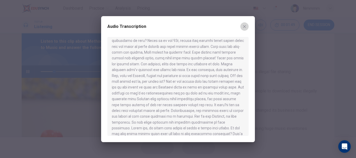
click at [240, 28] on button "button" at bounding box center [244, 26] width 8 height 8
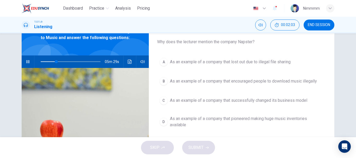
scroll to position [32, 0]
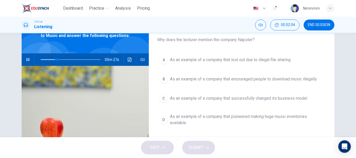
click at [254, 80] on span "As an example of a company that encouraged people to download music illegally" at bounding box center [243, 79] width 147 height 6
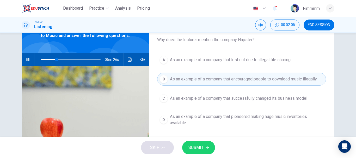
click at [207, 150] on button "SUBMIT" at bounding box center [198, 148] width 33 height 14
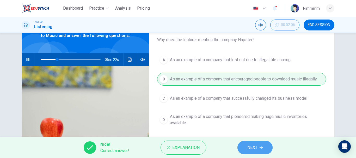
click at [251, 147] on span "NEXT" at bounding box center [252, 147] width 10 height 7
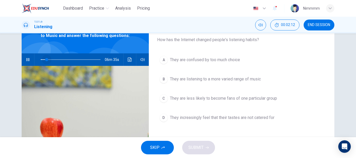
type input "0"
drag, startPoint x: 56, startPoint y: 60, endPoint x: 37, endPoint y: 64, distance: 19.3
click at [39, 61] on span at bounding box center [40, 59] width 3 height 3
click at [26, 59] on icon "button" at bounding box center [27, 59] width 3 height 3
click at [128, 60] on icon "Click to see the audio transcription" at bounding box center [130, 60] width 4 height 4
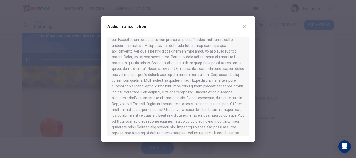
scroll to position [17, 0]
click at [243, 30] on button "button" at bounding box center [244, 26] width 8 height 8
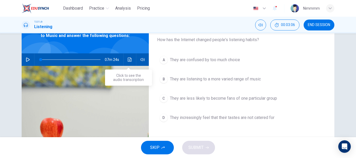
click at [128, 58] on icon "Click to see the audio transcription" at bounding box center [130, 60] width 4 height 4
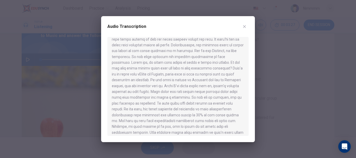
scroll to position [107, 0]
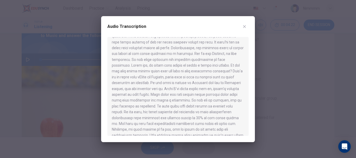
click at [245, 77] on div at bounding box center [177, 86] width 141 height 99
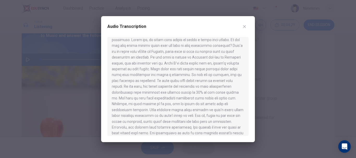
scroll to position [134, 0]
click at [249, 81] on div "Audio Transcription" at bounding box center [178, 79] width 154 height 126
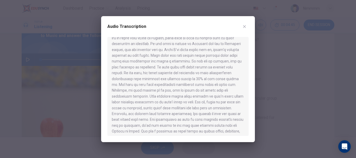
scroll to position [159, 0]
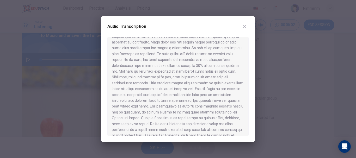
click at [248, 26] on button "button" at bounding box center [244, 26] width 8 height 8
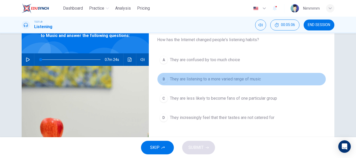
click at [230, 78] on span "They are listening to a more varied range of music" at bounding box center [215, 79] width 91 height 6
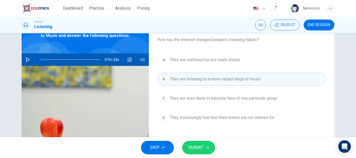
click at [204, 150] on button "SUBMIT" at bounding box center [198, 148] width 33 height 14
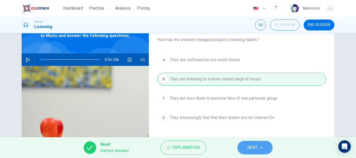
click at [249, 144] on button "NEXT" at bounding box center [254, 148] width 35 height 14
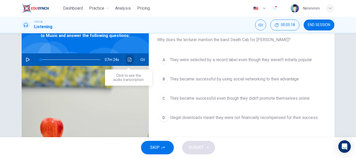
click at [126, 63] on button "Click to see the audio transcription" at bounding box center [130, 59] width 8 height 13
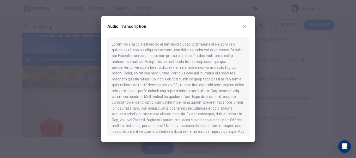
drag, startPoint x: 244, startPoint y: 55, endPoint x: 247, endPoint y: 55, distance: 3.1
click at [247, 55] on div at bounding box center [177, 86] width 141 height 99
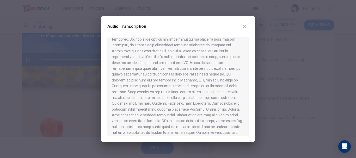
scroll to position [327, 0]
click at [244, 28] on icon "button" at bounding box center [244, 26] width 4 height 4
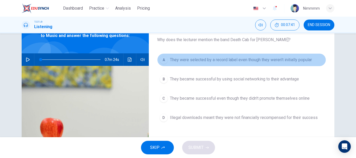
click at [232, 62] on span "They were selected by a record label even though they weren't initially popular" at bounding box center [241, 60] width 142 height 6
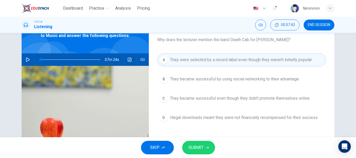
click at [211, 151] on button "SUBMIT" at bounding box center [198, 148] width 33 height 14
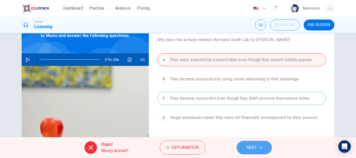
click at [262, 144] on button "NEXT" at bounding box center [254, 148] width 35 height 14
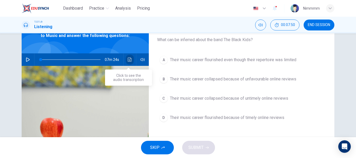
click at [131, 59] on button "Click to see the audio transcription" at bounding box center [130, 59] width 8 height 13
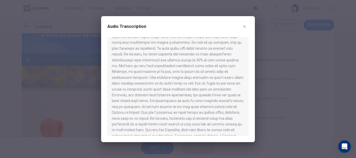
scroll to position [376, 0]
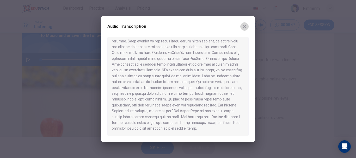
click at [245, 28] on icon "button" at bounding box center [244, 26] width 4 height 4
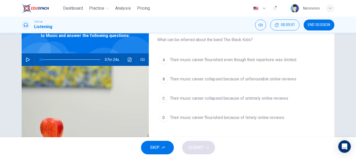
click at [168, 81] on button "B Their music career collapsed because of unfavourable online reviews" at bounding box center [241, 79] width 169 height 13
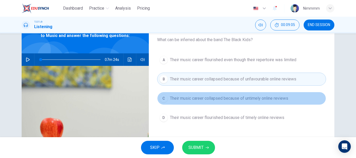
click at [166, 102] on button "C Their music career collapsed because of untimely online reviews" at bounding box center [241, 98] width 169 height 13
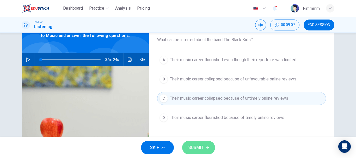
click at [201, 146] on span "SUBMIT" at bounding box center [195, 147] width 15 height 7
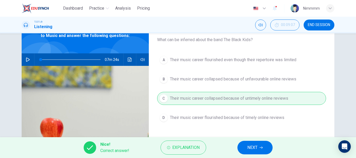
click at [246, 148] on button "NEXT" at bounding box center [254, 148] width 35 height 14
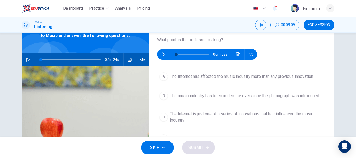
click at [163, 52] on button "button" at bounding box center [163, 54] width 8 height 10
type input "0"
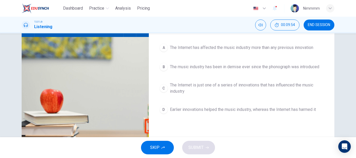
scroll to position [63, 0]
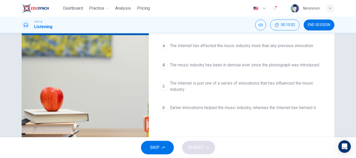
drag, startPoint x: 216, startPoint y: 74, endPoint x: 212, endPoint y: 117, distance: 43.2
click at [212, 117] on div "A The Internet has affected the music industry more than any previous innovatio…" at bounding box center [241, 81] width 169 height 85
click at [209, 113] on button "D Earlier innovations helped the music industry, whereas the Internet has harme…" at bounding box center [241, 107] width 169 height 13
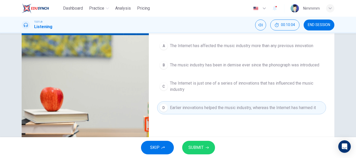
click at [203, 149] on span "SUBMIT" at bounding box center [195, 147] width 15 height 7
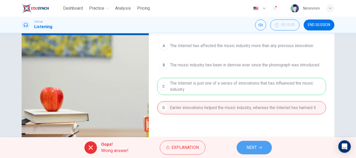
click at [255, 148] on span "NEXT" at bounding box center [251, 147] width 10 height 7
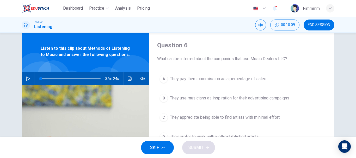
scroll to position [13, 0]
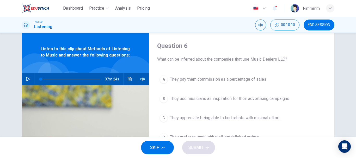
click at [352, 83] on div "Question 6 What can be inferred about the companies that use Music Dealers LLC?…" at bounding box center [178, 85] width 356 height 104
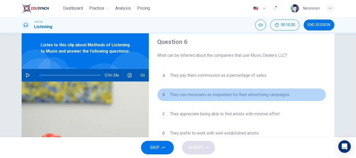
click at [276, 101] on button "B They use musicians as inspiration for their advertising campaigns" at bounding box center [241, 94] width 169 height 13
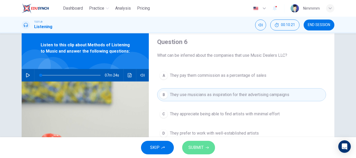
click at [188, 146] on button "SUBMIT" at bounding box center [198, 148] width 33 height 14
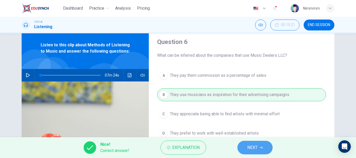
click at [249, 145] on span "NEXT" at bounding box center [252, 147] width 10 height 7
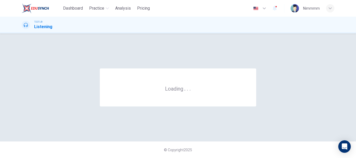
scroll to position [0, 0]
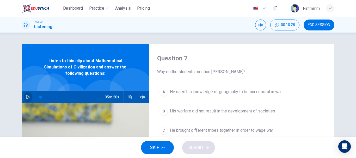
click at [28, 99] on button "button" at bounding box center [28, 97] width 8 height 13
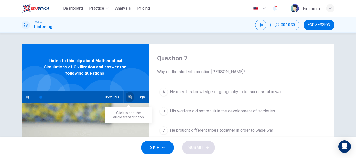
click at [127, 99] on button "Click to see the audio transcription" at bounding box center [130, 97] width 8 height 13
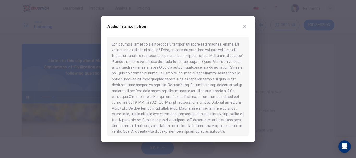
click at [245, 59] on div at bounding box center [177, 86] width 141 height 99
click at [246, 61] on div at bounding box center [177, 86] width 141 height 99
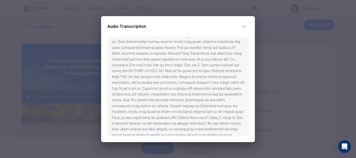
scroll to position [35, 0]
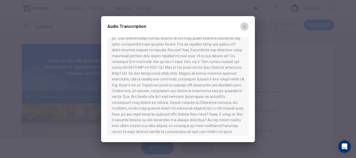
click at [244, 23] on button "button" at bounding box center [244, 26] width 8 height 8
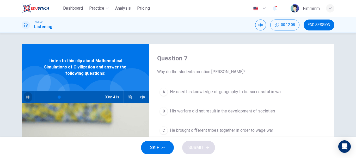
click at [29, 97] on button "button" at bounding box center [28, 97] width 8 height 13
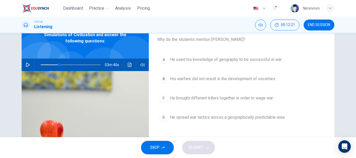
scroll to position [32, 0]
click at [269, 65] on button "A He used his knowledge of geography to be successful in war" at bounding box center [241, 60] width 169 height 13
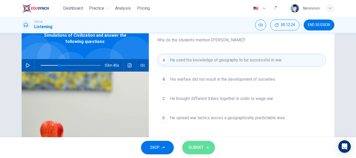
click at [209, 150] on button "SUBMIT" at bounding box center [198, 148] width 33 height 14
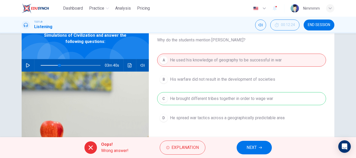
click at [256, 150] on span "NEXT" at bounding box center [251, 147] width 10 height 7
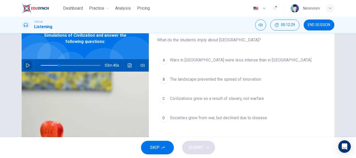
click at [26, 66] on icon "button" at bounding box center [28, 65] width 4 height 4
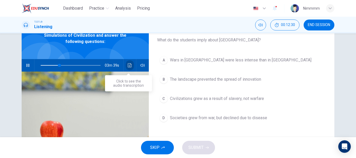
click at [126, 65] on button "Click to see the audio transcription" at bounding box center [130, 65] width 8 height 13
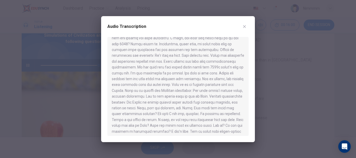
scroll to position [301, 0]
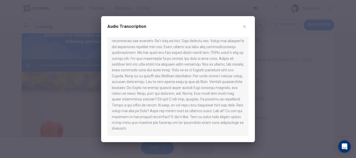
type input "0"
click at [244, 25] on icon "button" at bounding box center [244, 26] width 4 height 4
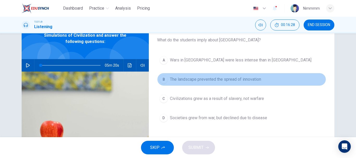
click at [209, 77] on span "The landscape prevented the spread of innovation" at bounding box center [215, 79] width 91 height 6
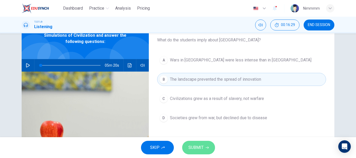
click at [197, 141] on button "SUBMIT" at bounding box center [198, 148] width 33 height 14
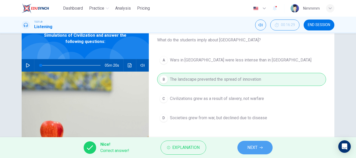
click at [247, 142] on button "NEXT" at bounding box center [254, 148] width 35 height 14
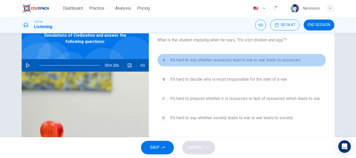
click at [239, 59] on span "It's hard to say whether resources lead to war or war leads to resources" at bounding box center [235, 60] width 131 height 6
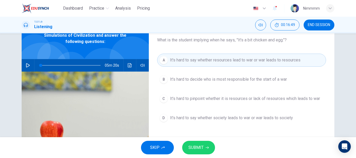
click at [206, 147] on icon "button" at bounding box center [207, 147] width 3 height 3
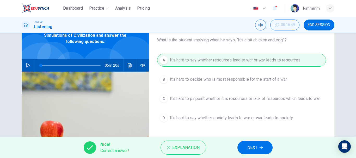
click at [242, 148] on button "NEXT" at bounding box center [254, 148] width 35 height 14
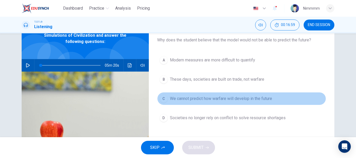
click at [221, 98] on span "We cannot predict how warfare will develop in the future" at bounding box center [221, 99] width 102 height 6
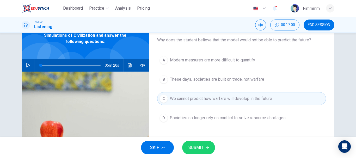
click at [206, 147] on icon "button" at bounding box center [207, 147] width 3 height 3
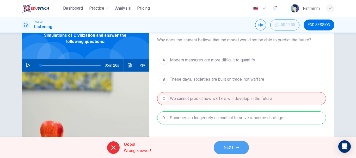
click at [230, 144] on span "NEXT" at bounding box center [229, 147] width 10 height 7
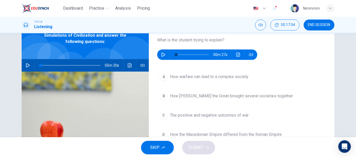
click at [354, 91] on div "Question 11 What is the student trying to explain? 00m 27s A How warfare can le…" at bounding box center [178, 85] width 356 height 104
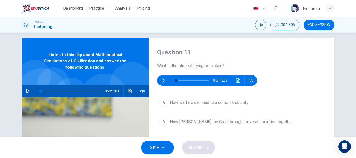
scroll to position [5, 0]
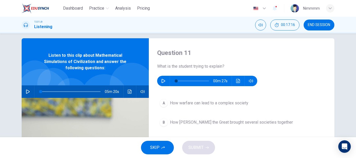
click at [162, 81] on icon "button" at bounding box center [163, 81] width 4 height 4
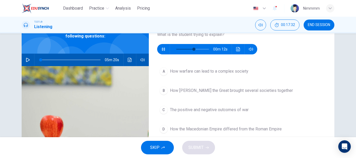
scroll to position [36, 0]
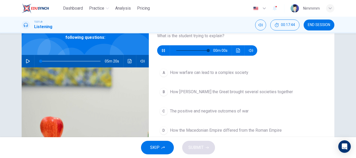
type input "0"
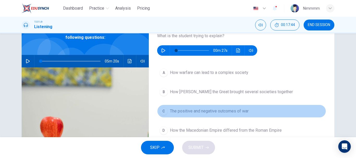
click at [277, 109] on button "C The positive and negative outcomes of war" at bounding box center [241, 111] width 169 height 13
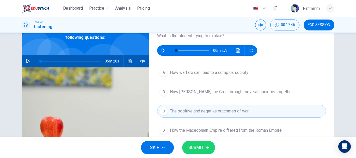
click at [214, 75] on span "How warfare can lead to a complex society" at bounding box center [209, 73] width 78 height 6
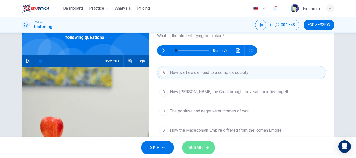
click at [200, 150] on span "SUBMIT" at bounding box center [195, 147] width 15 height 7
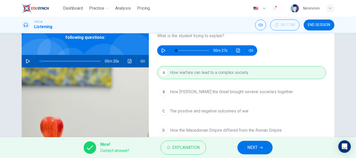
click at [261, 145] on button "NEXT" at bounding box center [254, 148] width 35 height 14
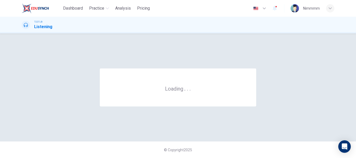
scroll to position [0, 0]
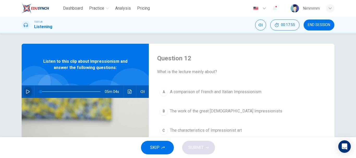
click at [24, 90] on button "button" at bounding box center [28, 91] width 8 height 13
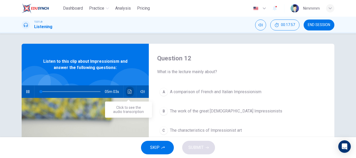
click at [128, 92] on icon "Click to see the audio transcription" at bounding box center [130, 92] width 4 height 4
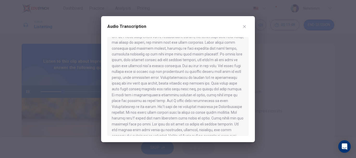
scroll to position [120, 0]
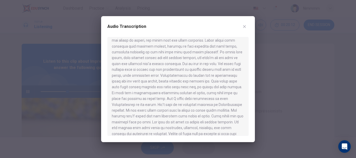
click at [235, 32] on div "Audio Transcription" at bounding box center [177, 29] width 141 height 15
click at [243, 24] on button "button" at bounding box center [244, 26] width 8 height 8
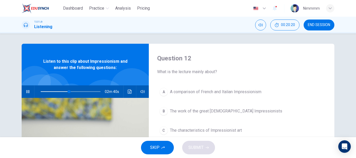
drag, startPoint x: 353, startPoint y: 82, endPoint x: 354, endPoint y: 85, distance: 3.6
click at [354, 85] on div "Question 12 What is the lecture mainly about? A A comparison of French and Ital…" at bounding box center [178, 85] width 356 height 104
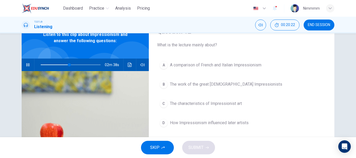
scroll to position [25, 0]
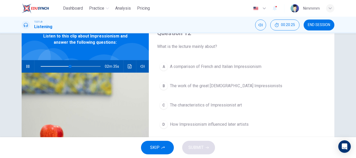
drag, startPoint x: 205, startPoint y: 126, endPoint x: 200, endPoint y: 146, distance: 20.3
click at [200, 146] on div "Dashboard Practice Analysis Pricing English en ​ Nimmmm TOEFL® Listening 00:20:…" at bounding box center [178, 79] width 356 height 158
click at [200, 146] on div "SKIP SUBMIT" at bounding box center [178, 147] width 356 height 21
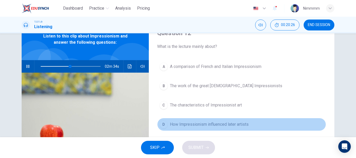
click at [203, 126] on span "How Impressionism influenced later artists" at bounding box center [209, 124] width 79 height 6
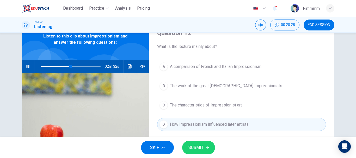
click at [200, 144] on button "SUBMIT" at bounding box center [198, 148] width 33 height 14
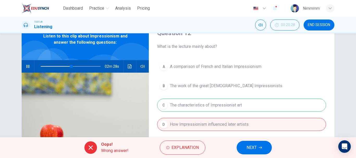
click at [257, 144] on button "NEXT" at bounding box center [254, 148] width 35 height 14
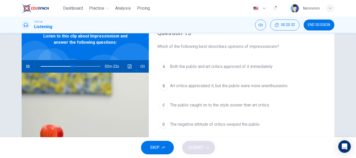
click at [26, 66] on icon "button" at bounding box center [28, 66] width 4 height 4
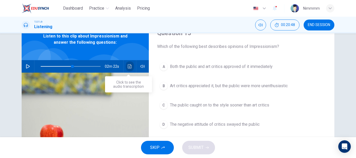
click at [128, 67] on icon "Click to see the audio transcription" at bounding box center [130, 66] width 4 height 4
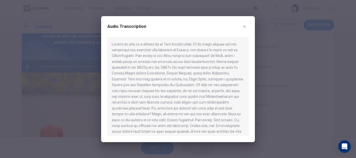
click at [249, 52] on div "Audio Transcription" at bounding box center [178, 79] width 154 height 126
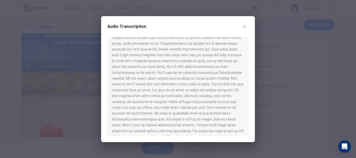
scroll to position [158, 0]
click at [232, 91] on div at bounding box center [177, 86] width 141 height 99
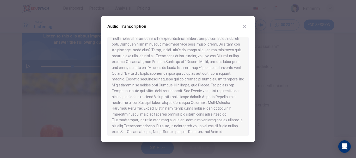
scroll to position [265, 0]
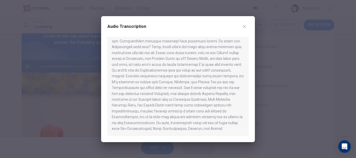
click at [245, 28] on icon "button" at bounding box center [244, 26] width 4 height 4
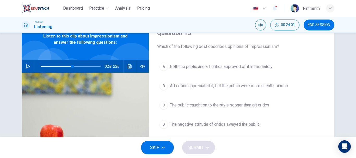
click at [194, 124] on span "The negative attitude of critics swayed the public" at bounding box center [215, 124] width 90 height 6
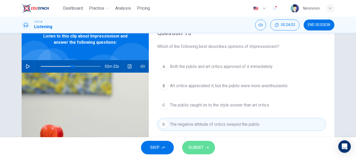
click at [195, 143] on button "SUBMIT" at bounding box center [198, 148] width 33 height 14
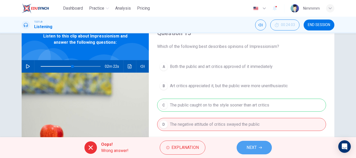
click at [243, 147] on button "NEXT" at bounding box center [254, 148] width 35 height 14
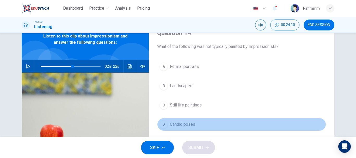
click at [177, 127] on span "Candid poses" at bounding box center [182, 124] width 25 height 6
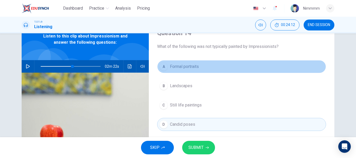
click at [192, 68] on span "Formal portraits" at bounding box center [184, 67] width 29 height 6
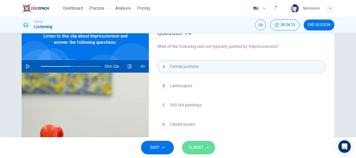
click at [196, 148] on span "SUBMIT" at bounding box center [195, 147] width 15 height 7
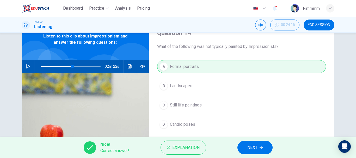
click at [251, 146] on span "NEXT" at bounding box center [252, 147] width 10 height 7
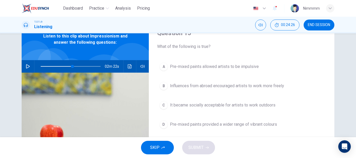
click at [206, 127] on span "Pre-mixed paints provided a wider range of vibrant colours" at bounding box center [223, 124] width 107 height 6
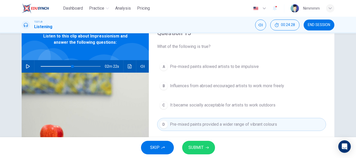
click at [223, 66] on span "Pre-mixed paints allowed artists to be impulsive" at bounding box center [214, 67] width 89 height 6
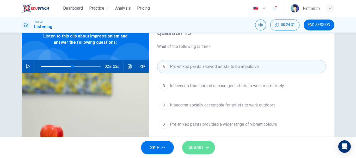
click at [200, 150] on span "SUBMIT" at bounding box center [195, 147] width 15 height 7
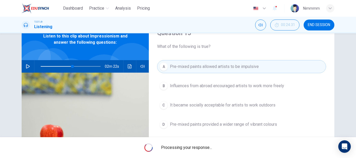
type input "53"
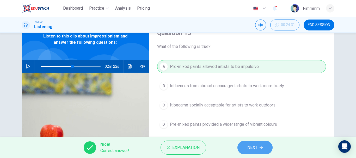
click at [252, 150] on span "NEXT" at bounding box center [252, 147] width 10 height 7
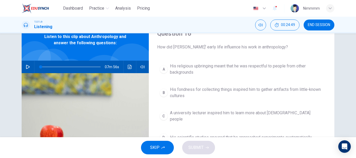
scroll to position [29, 0]
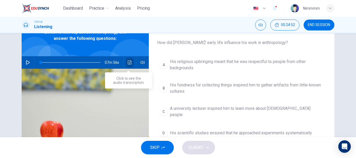
click at [128, 60] on button "Click to see the audio transcription" at bounding box center [130, 62] width 8 height 13
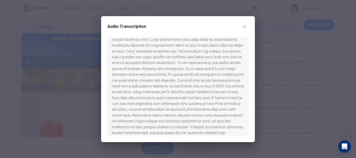
scroll to position [71, 0]
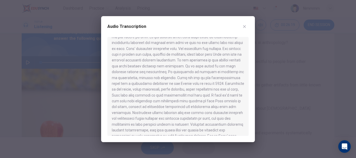
click at [244, 30] on button "button" at bounding box center [244, 26] width 8 height 8
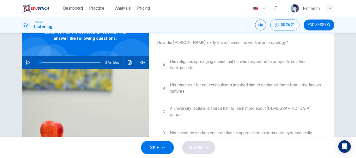
click at [214, 65] on span "His religious upbringing meant that he was respectful to people from other back…" at bounding box center [247, 65] width 154 height 13
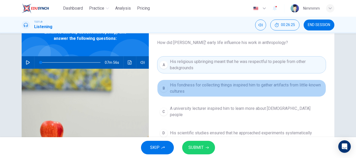
click at [198, 88] on span "His fondness for collecting things inspired him to gather artifacts from little…" at bounding box center [247, 88] width 154 height 13
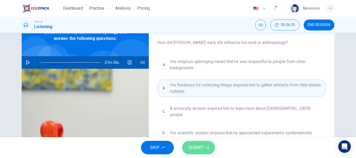
click at [199, 148] on span "SUBMIT" at bounding box center [195, 147] width 15 height 7
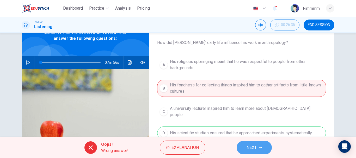
click at [252, 151] on span "NEXT" at bounding box center [251, 147] width 10 height 7
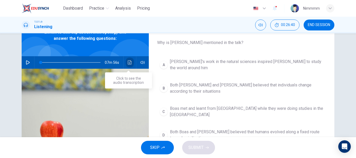
click at [128, 61] on icon "Click to see the audio transcription" at bounding box center [130, 62] width 4 height 4
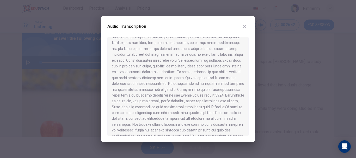
scroll to position [61, 0]
click at [255, 72] on div at bounding box center [178, 79] width 356 height 158
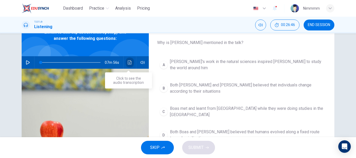
click at [126, 65] on button "Click to see the audio transcription" at bounding box center [130, 62] width 8 height 13
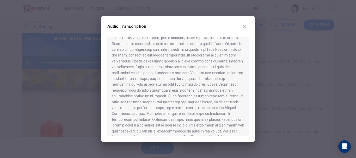
scroll to position [118, 0]
click at [245, 79] on div at bounding box center [177, 86] width 141 height 99
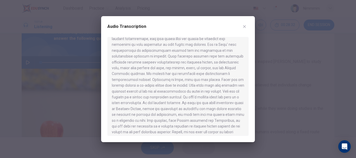
click at [243, 22] on div "Audio Transcription" at bounding box center [177, 29] width 141 height 15
click at [243, 25] on icon "button" at bounding box center [244, 26] width 4 height 4
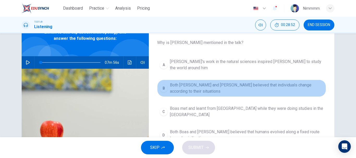
click at [219, 82] on span "Both Darwin and Boas believed that individuals change according to their situat…" at bounding box center [247, 88] width 154 height 13
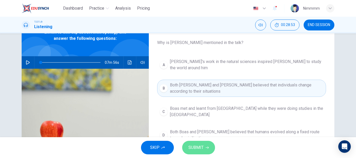
click at [190, 151] on span "SUBMIT" at bounding box center [195, 147] width 15 height 7
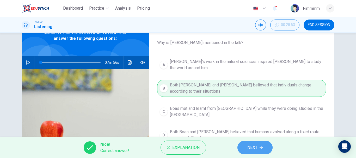
click at [260, 147] on icon "button" at bounding box center [260, 147] width 3 height 3
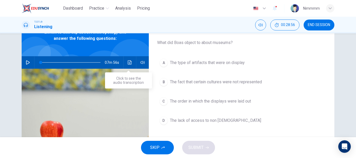
click at [127, 65] on button "Click to see the audio transcription" at bounding box center [130, 62] width 8 height 13
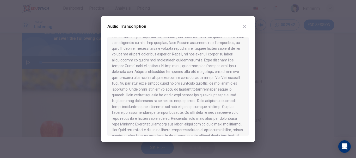
scroll to position [243, 0]
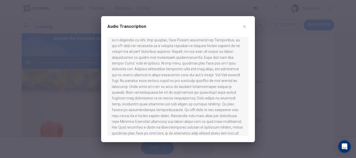
click at [243, 99] on div at bounding box center [177, 86] width 141 height 99
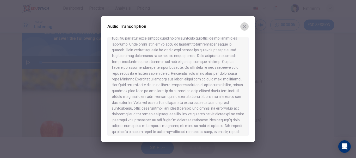
click at [241, 25] on button "button" at bounding box center [244, 26] width 8 height 8
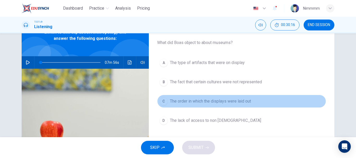
click at [221, 103] on span "The order in which the displays were laid out" at bounding box center [210, 101] width 81 height 6
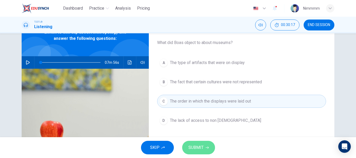
click at [208, 147] on icon "button" at bounding box center [207, 147] width 3 height 3
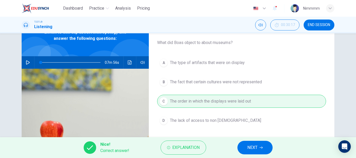
click at [243, 146] on button "NEXT" at bounding box center [254, 148] width 35 height 14
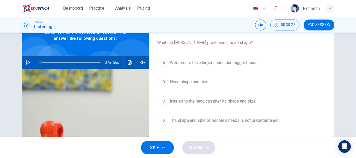
click at [219, 119] on span "The shape and size of people's heads is not predetermined" at bounding box center [224, 120] width 109 height 6
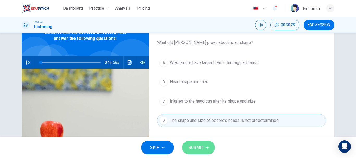
click at [200, 146] on span "SUBMIT" at bounding box center [195, 147] width 15 height 7
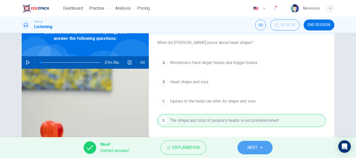
click at [253, 146] on span "NEXT" at bounding box center [252, 147] width 10 height 7
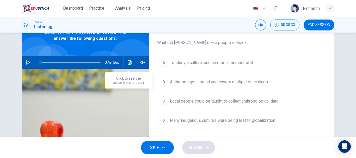
click at [131, 66] on button "Click to see the audio transcription" at bounding box center [130, 62] width 8 height 13
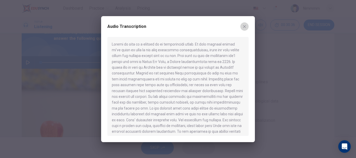
click at [243, 28] on icon "button" at bounding box center [244, 26] width 4 height 4
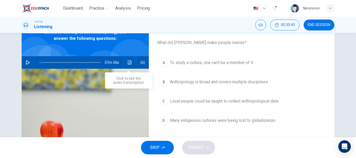
click at [130, 66] on button "Click to see the audio transcription" at bounding box center [130, 62] width 8 height 13
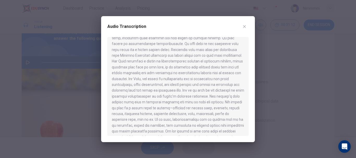
scroll to position [314, 0]
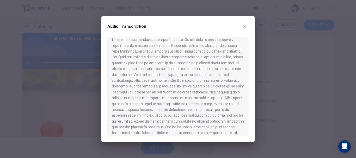
click at [243, 30] on button "button" at bounding box center [244, 26] width 8 height 8
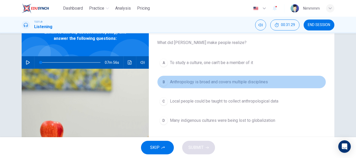
click at [207, 83] on span "Anthropology is broad and covers multiple disciplines" at bounding box center [219, 82] width 98 height 6
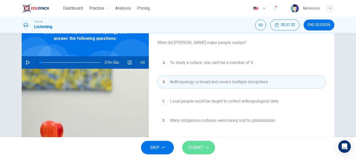
click at [199, 146] on span "SUBMIT" at bounding box center [195, 147] width 15 height 7
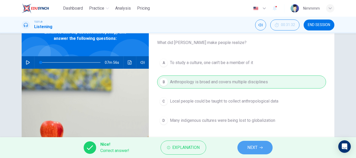
click at [245, 144] on button "NEXT" at bounding box center [254, 148] width 35 height 14
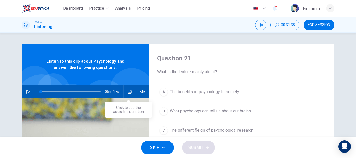
click at [126, 90] on button "Click to see the audio transcription" at bounding box center [130, 91] width 8 height 13
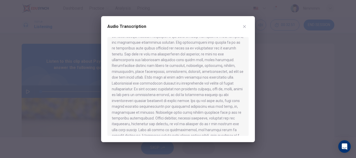
scroll to position [38, 0]
click at [244, 29] on button "button" at bounding box center [244, 26] width 8 height 8
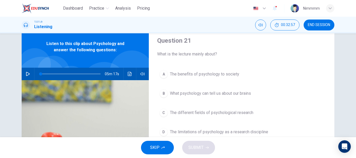
scroll to position [18, 0]
click at [226, 77] on button "A The benefits of psychology to society" at bounding box center [241, 73] width 169 height 13
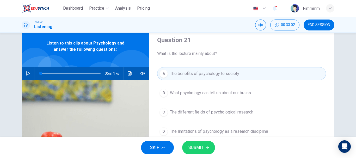
click at [195, 151] on span "SUBMIT" at bounding box center [195, 147] width 15 height 7
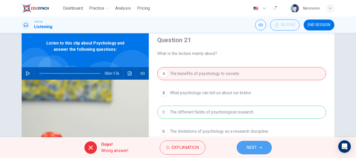
click at [258, 147] on button "NEXT" at bounding box center [254, 148] width 35 height 14
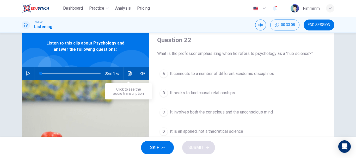
click at [128, 72] on icon "Click to see the audio transcription" at bounding box center [130, 73] width 4 height 4
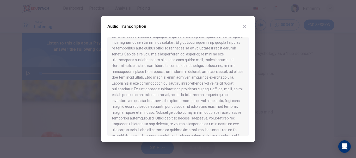
scroll to position [39, 0]
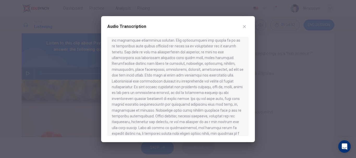
click at [250, 63] on div "Audio Transcription" at bounding box center [178, 79] width 154 height 126
drag, startPoint x: 250, startPoint y: 63, endPoint x: 250, endPoint y: 66, distance: 3.2
click at [250, 66] on div "Audio Transcription" at bounding box center [178, 79] width 154 height 126
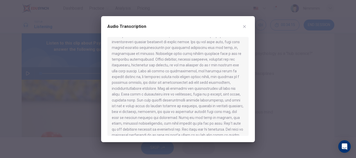
scroll to position [97, 0]
click at [246, 26] on icon "button" at bounding box center [244, 26] width 4 height 4
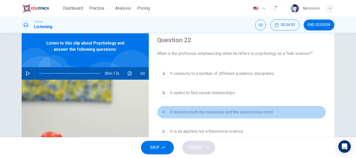
click at [224, 115] on span "It involves both the conscious and the unconscious mind" at bounding box center [221, 112] width 103 height 6
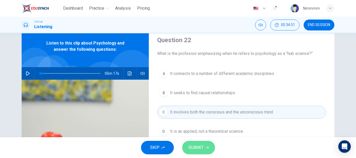
click at [204, 145] on button "SUBMIT" at bounding box center [198, 148] width 33 height 14
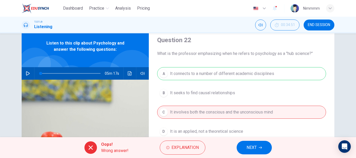
click at [252, 145] on span "NEXT" at bounding box center [251, 147] width 10 height 7
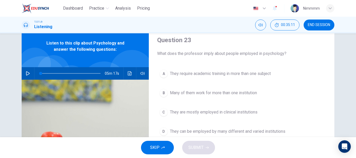
click at [212, 109] on button "C They are mostly employed in clinical institutions" at bounding box center [241, 112] width 169 height 13
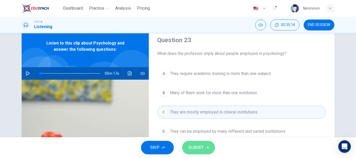
click at [203, 145] on span "SUBMIT" at bounding box center [195, 147] width 15 height 7
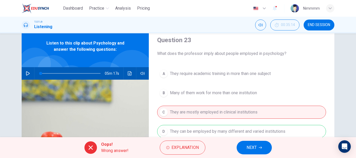
click at [251, 146] on span "NEXT" at bounding box center [251, 147] width 10 height 7
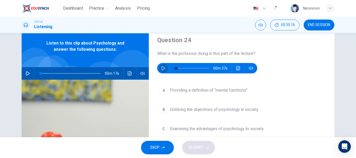
click at [162, 70] on button "button" at bounding box center [163, 68] width 8 height 10
drag, startPoint x: 183, startPoint y: 66, endPoint x: 169, endPoint y: 61, distance: 14.9
click at [169, 61] on div "Question 24 What is the professor doing in this part of the lecture? 00m 35s" at bounding box center [241, 55] width 169 height 38
click at [237, 70] on icon "Click to see the audio transcription" at bounding box center [238, 68] width 4 height 4
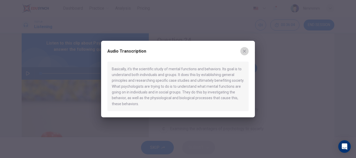
click at [245, 53] on icon "button" at bounding box center [244, 51] width 4 height 4
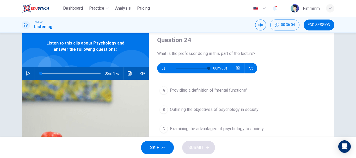
type input "0"
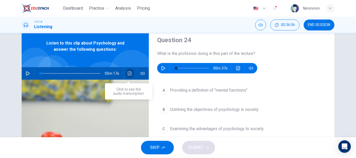
click at [128, 75] on icon "Click to see the audio transcription" at bounding box center [130, 73] width 4 height 4
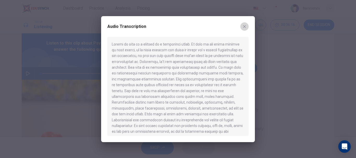
click at [247, 24] on button "button" at bounding box center [244, 26] width 8 height 8
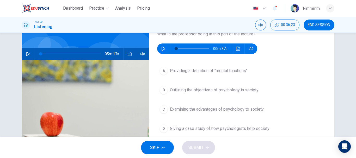
scroll to position [42, 0]
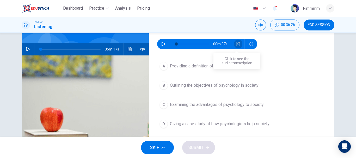
click at [238, 45] on icon "Click to see the audio transcription" at bounding box center [238, 44] width 4 height 4
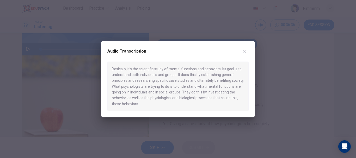
click at [246, 53] on icon "button" at bounding box center [244, 51] width 4 height 4
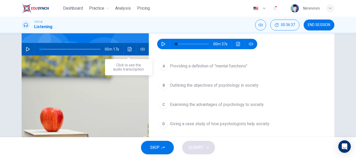
click at [126, 51] on button "Click to see the audio transcription" at bounding box center [130, 49] width 8 height 13
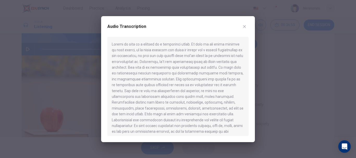
click at [246, 28] on icon "button" at bounding box center [244, 26] width 4 height 4
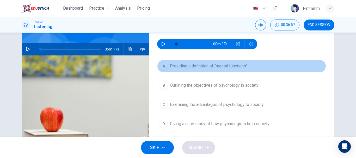
click at [222, 71] on button "A Providing a definition of "mental functions"" at bounding box center [241, 66] width 169 height 13
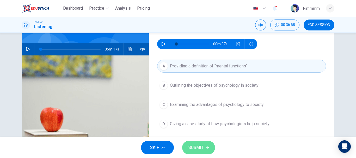
click at [202, 152] on button "SUBMIT" at bounding box center [198, 148] width 33 height 14
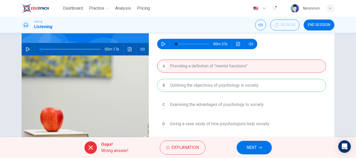
click at [250, 142] on button "NEXT" at bounding box center [254, 148] width 35 height 14
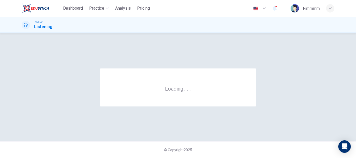
scroll to position [0, 0]
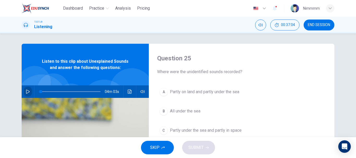
click at [27, 94] on button "button" at bounding box center [28, 91] width 8 height 13
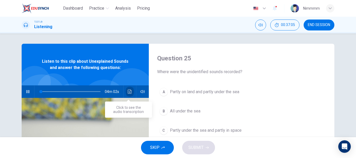
click at [130, 90] on icon "Click to see the audio transcription" at bounding box center [130, 92] width 4 height 4
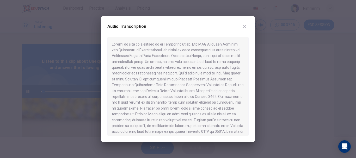
click at [246, 26] on icon "button" at bounding box center [244, 26] width 4 height 4
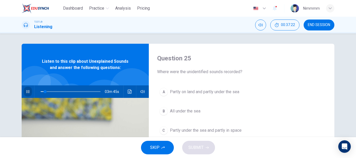
click at [26, 94] on button "button" at bounding box center [28, 91] width 8 height 13
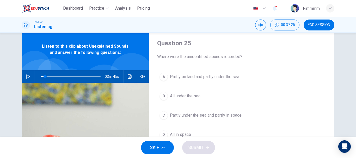
scroll to position [16, 0]
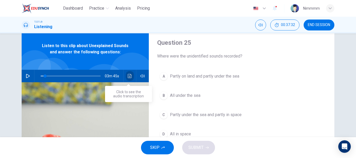
click at [129, 79] on button "Click to see the audio transcription" at bounding box center [130, 76] width 8 height 13
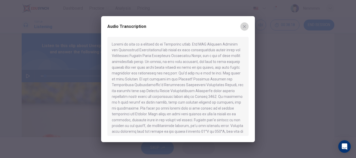
click at [247, 27] on button "button" at bounding box center [244, 26] width 8 height 8
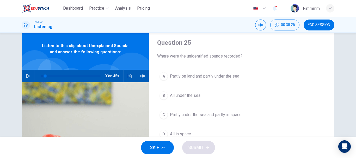
click at [184, 138] on div "SKIP SUBMIT" at bounding box center [178, 147] width 356 height 21
click at [187, 133] on span "All in space" at bounding box center [180, 134] width 21 height 6
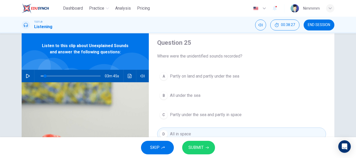
click at [194, 145] on span "SUBMIT" at bounding box center [195, 147] width 15 height 7
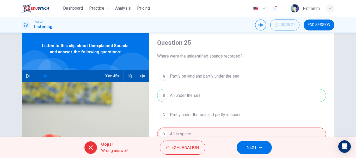
click at [242, 141] on div "Oops! Wrong answer! Explanation NEXT" at bounding box center [178, 147] width 356 height 21
click at [243, 145] on button "NEXT" at bounding box center [254, 148] width 35 height 14
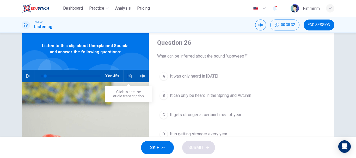
click at [126, 73] on button "Click to see the audio transcription" at bounding box center [130, 76] width 8 height 13
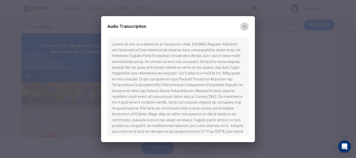
click at [245, 30] on button "button" at bounding box center [244, 26] width 8 height 8
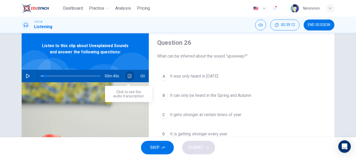
click at [131, 74] on button "Click to see the audio transcription" at bounding box center [130, 76] width 8 height 13
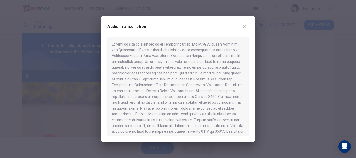
click at [245, 25] on icon "button" at bounding box center [244, 26] width 4 height 4
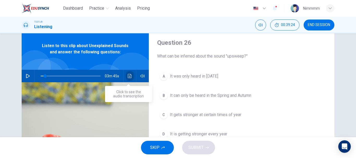
click at [129, 76] on icon "Click to see the audio transcription" at bounding box center [130, 76] width 4 height 4
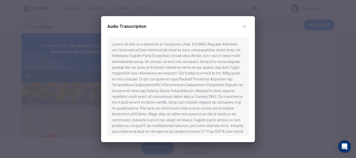
click at [242, 28] on icon "button" at bounding box center [244, 26] width 4 height 4
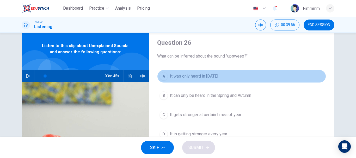
click at [191, 74] on span "It was only heard in 1991" at bounding box center [194, 76] width 48 height 6
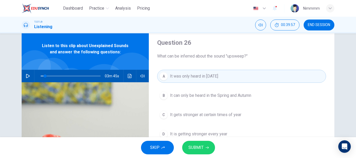
click at [202, 146] on span "SUBMIT" at bounding box center [195, 147] width 15 height 7
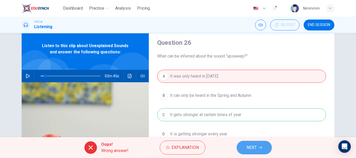
click at [244, 142] on button "NEXT" at bounding box center [254, 148] width 35 height 14
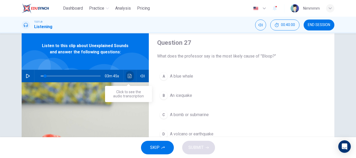
click at [129, 76] on icon "Click to see the audio transcription" at bounding box center [130, 76] width 4 height 4
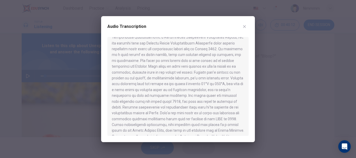
scroll to position [54, 0]
click at [252, 77] on div "Audio Transcription" at bounding box center [178, 79] width 154 height 126
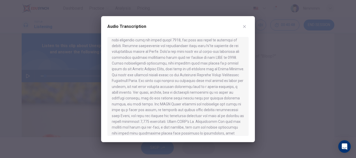
scroll to position [110, 0]
click at [243, 30] on button "button" at bounding box center [244, 26] width 8 height 8
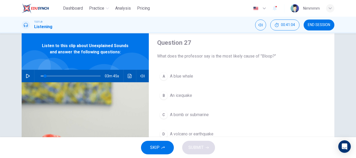
click at [194, 71] on button "A A blue whale" at bounding box center [241, 76] width 169 height 13
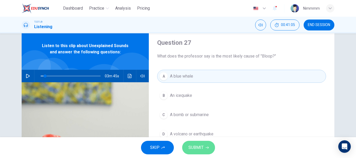
click at [194, 152] on button "SUBMIT" at bounding box center [198, 148] width 33 height 14
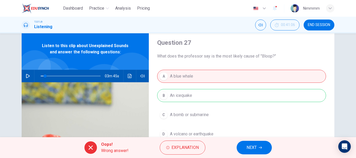
click at [247, 147] on span "NEXT" at bounding box center [251, 147] width 10 height 7
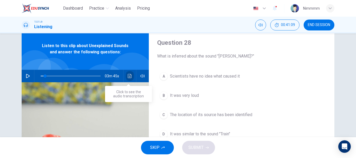
click at [129, 76] on icon "Click to see the audio transcription" at bounding box center [130, 76] width 4 height 4
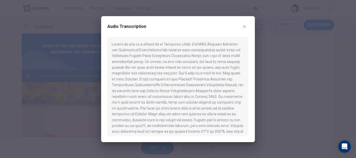
drag, startPoint x: 245, startPoint y: 66, endPoint x: 247, endPoint y: 70, distance: 4.2
click at [247, 70] on div at bounding box center [177, 86] width 141 height 99
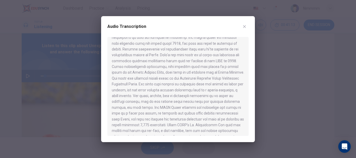
scroll to position [111, 0]
click at [249, 96] on div "Audio Transcription" at bounding box center [178, 79] width 154 height 126
click at [249, 98] on div "Audio Transcription" at bounding box center [178, 79] width 154 height 126
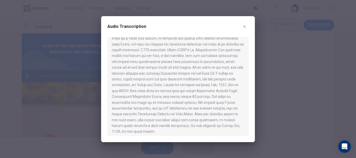
scroll to position [184, 0]
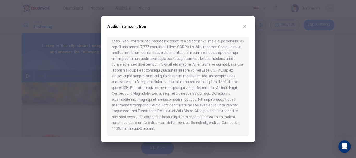
drag, startPoint x: 249, startPoint y: 125, endPoint x: 257, endPoint y: 121, distance: 9.2
click at [257, 121] on div "Audio Transcription" at bounding box center [178, 79] width 356 height 158
click at [257, 121] on div at bounding box center [178, 79] width 356 height 158
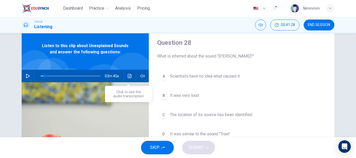
click at [126, 73] on button "Click to see the audio transcription" at bounding box center [130, 76] width 8 height 13
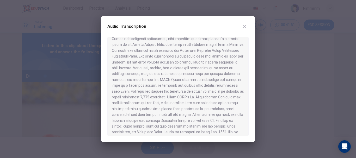
scroll to position [135, 0]
drag, startPoint x: 245, startPoint y: 105, endPoint x: 257, endPoint y: 107, distance: 11.9
click at [257, 107] on div "Audio Transcription" at bounding box center [178, 79] width 356 height 158
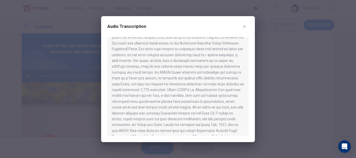
click at [249, 106] on div "Audio Transcription" at bounding box center [178, 79] width 154 height 126
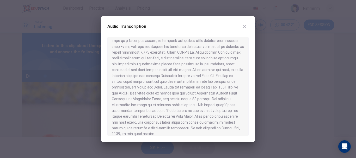
scroll to position [184, 0]
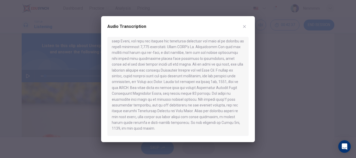
click at [245, 28] on icon "button" at bounding box center [244, 26] width 4 height 4
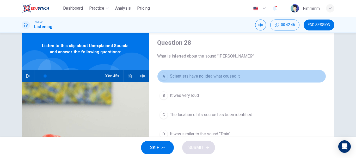
click at [208, 71] on button "A Scientists have no idea what caused it" at bounding box center [241, 76] width 169 height 13
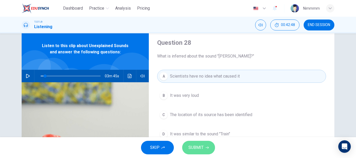
click at [199, 153] on button "SUBMIT" at bounding box center [198, 148] width 33 height 14
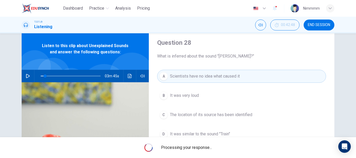
type input "7"
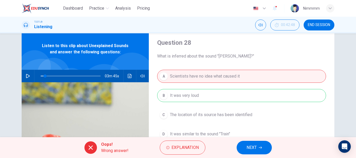
click at [240, 142] on button "NEXT" at bounding box center [254, 148] width 35 height 14
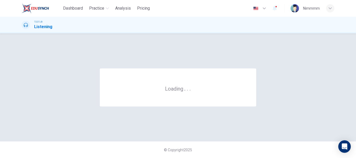
scroll to position [0, 0]
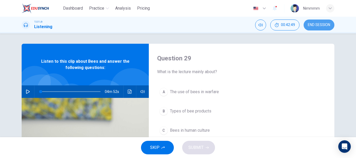
click at [308, 26] on span "END SESSION" at bounding box center [319, 25] width 22 height 4
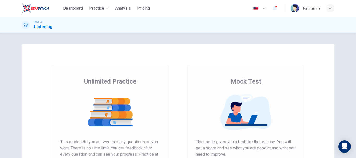
drag, startPoint x: 353, startPoint y: 90, endPoint x: 355, endPoint y: 94, distance: 4.8
click at [355, 94] on div "Unlimited Practice Mock Test Unlimited Practice This mode lets you answer as ma…" at bounding box center [178, 95] width 356 height 125
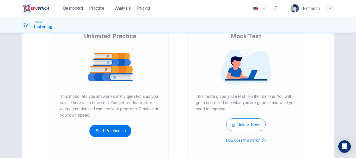
scroll to position [45, 0]
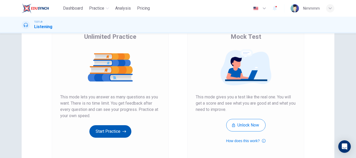
click at [116, 137] on button "Start Practice" at bounding box center [110, 131] width 42 height 13
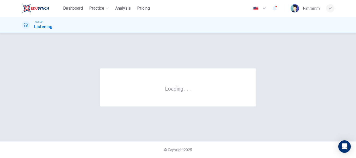
scroll to position [0, 0]
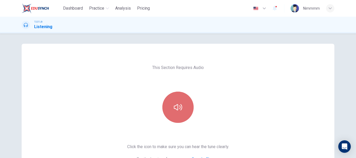
click at [177, 117] on button "button" at bounding box center [177, 107] width 31 height 31
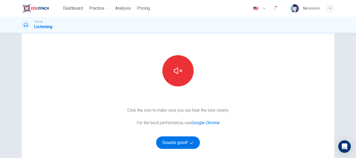
scroll to position [94, 0]
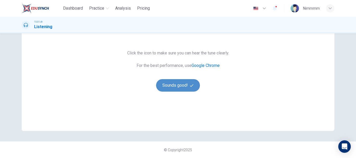
click at [166, 91] on button "Sounds good!" at bounding box center [178, 85] width 44 height 13
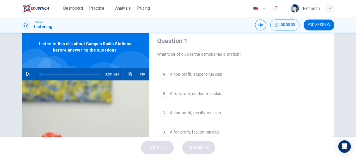
scroll to position [0, 0]
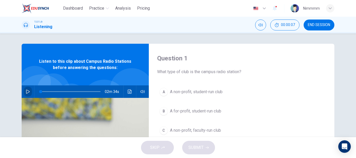
click at [27, 87] on button "button" at bounding box center [28, 91] width 8 height 13
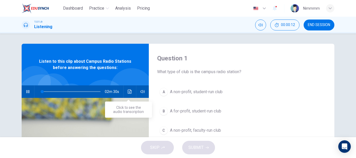
click at [128, 91] on icon "Click to see the audio transcription" at bounding box center [130, 92] width 4 height 4
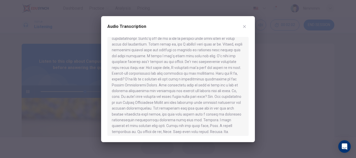
scroll to position [83, 0]
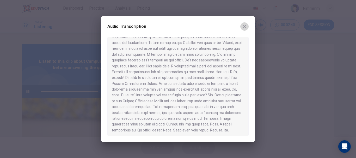
click at [244, 28] on icon "button" at bounding box center [244, 26] width 4 height 4
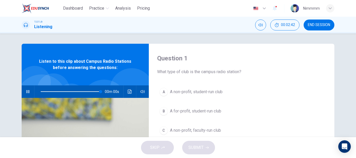
type input "0"
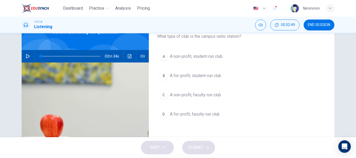
scroll to position [36, 0]
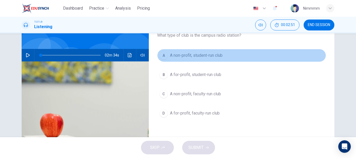
click at [199, 56] on span "A non-profit, student-run club" at bounding box center [196, 55] width 53 height 6
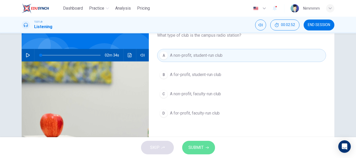
click at [198, 144] on button "SUBMIT" at bounding box center [198, 148] width 33 height 14
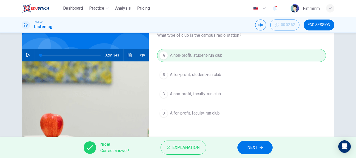
click at [252, 146] on span "NEXT" at bounding box center [252, 147] width 10 height 7
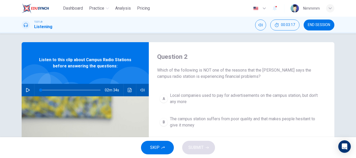
scroll to position [0, 0]
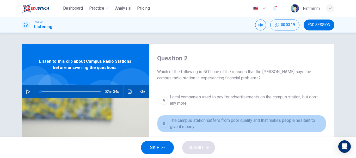
click at [287, 119] on span "The campus station suffers from poor quality and that makes people hesitant to …" at bounding box center [247, 123] width 154 height 13
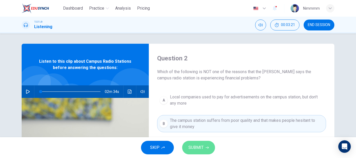
click at [202, 151] on span "SUBMIT" at bounding box center [195, 147] width 15 height 7
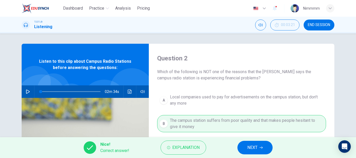
click at [256, 141] on button "NEXT" at bounding box center [254, 148] width 35 height 14
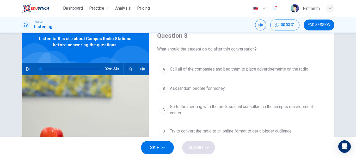
scroll to position [25, 0]
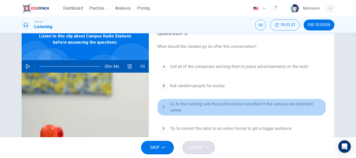
click at [277, 107] on span "Go to the meeting with the professional consultant in the campus development ce…" at bounding box center [247, 107] width 154 height 13
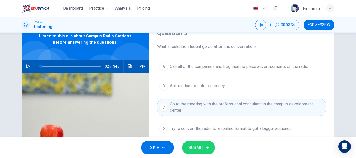
click at [198, 152] on button "SUBMIT" at bounding box center [198, 148] width 33 height 14
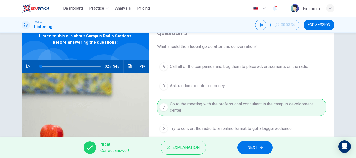
click at [247, 149] on span "NEXT" at bounding box center [252, 147] width 10 height 7
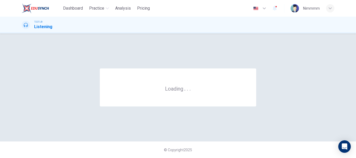
scroll to position [0, 0]
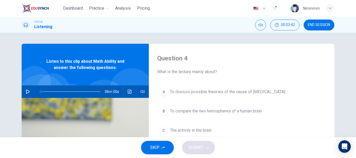
click at [28, 94] on button "button" at bounding box center [28, 91] width 8 height 13
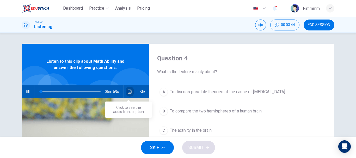
click at [130, 93] on icon "Click to see the audio transcription" at bounding box center [130, 92] width 4 height 4
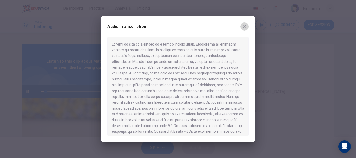
click at [243, 26] on icon "button" at bounding box center [244, 26] width 4 height 4
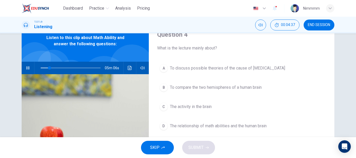
scroll to position [24, 0]
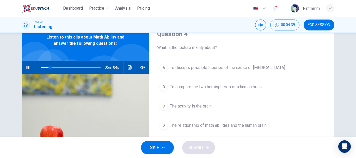
click at [212, 105] on button "C The activity in the brain" at bounding box center [241, 106] width 169 height 13
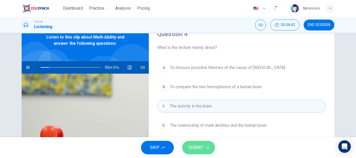
click at [197, 152] on button "SUBMIT" at bounding box center [198, 148] width 33 height 14
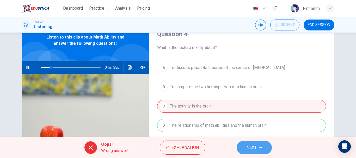
click at [259, 149] on icon "button" at bounding box center [260, 147] width 3 height 3
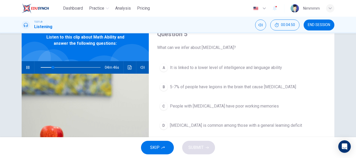
click at [124, 68] on div "04m 46s" at bounding box center [85, 67] width 127 height 13
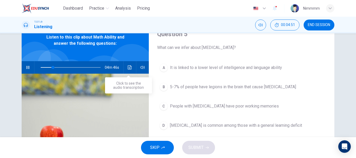
click at [128, 68] on icon "Click to see the audio transcription" at bounding box center [130, 67] width 4 height 4
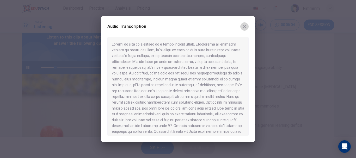
click at [245, 26] on icon "button" at bounding box center [244, 26] width 4 height 4
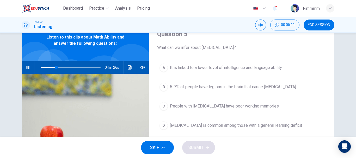
click at [29, 69] on button "button" at bounding box center [28, 67] width 8 height 13
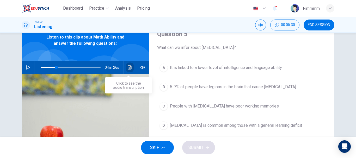
click at [128, 70] on button "Click to see the audio transcription" at bounding box center [130, 67] width 8 height 13
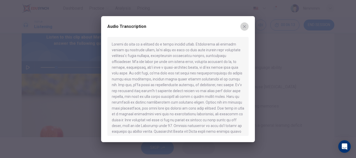
click at [242, 26] on icon "button" at bounding box center [244, 26] width 4 height 4
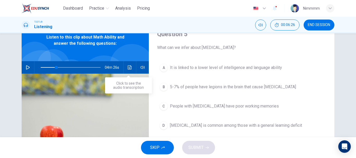
click at [127, 65] on button "Click to see the audio transcription" at bounding box center [130, 67] width 8 height 13
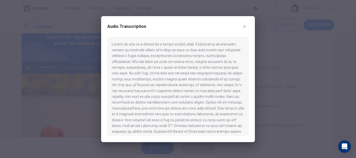
click at [243, 24] on icon "button" at bounding box center [244, 26] width 4 height 4
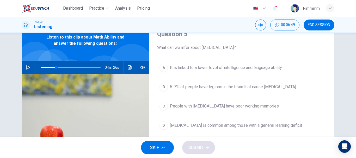
click at [218, 70] on span "It is linked to a lower level of intelligence and language ability" at bounding box center [226, 68] width 112 height 6
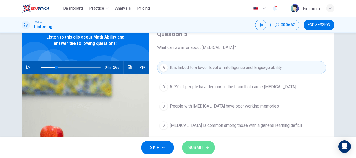
click at [206, 142] on button "SUBMIT" at bounding box center [198, 148] width 33 height 14
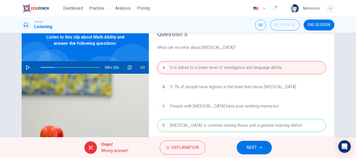
click at [257, 147] on span "NEXT" at bounding box center [251, 147] width 10 height 7
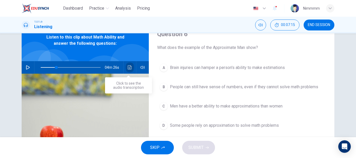
click at [128, 68] on icon "Click to see the audio transcription" at bounding box center [130, 67] width 4 height 4
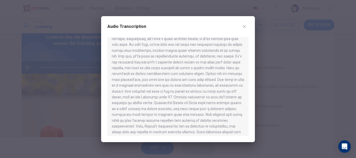
scroll to position [30, 0]
click at [250, 66] on div "Audio Transcription" at bounding box center [178, 79] width 154 height 126
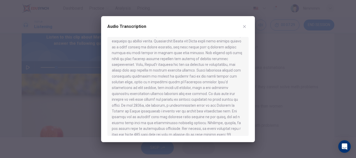
scroll to position [89, 0]
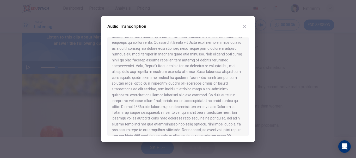
drag, startPoint x: 244, startPoint y: 76, endPoint x: 255, endPoint y: 79, distance: 11.4
click at [255, 79] on div "Audio Transcription" at bounding box center [178, 79] width 356 height 158
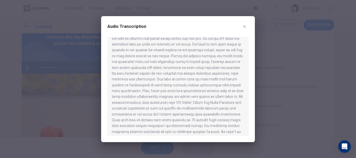
scroll to position [223, 0]
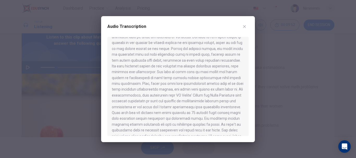
click at [244, 30] on button "button" at bounding box center [244, 26] width 8 height 8
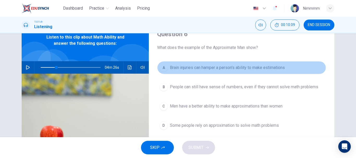
click at [209, 69] on span "Brain injuries can hamper a person's ability to make estimations" at bounding box center [227, 68] width 115 height 6
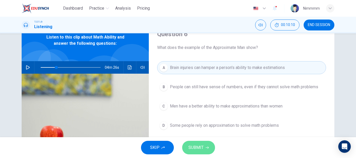
click at [197, 146] on span "SUBMIT" at bounding box center [195, 147] width 15 height 7
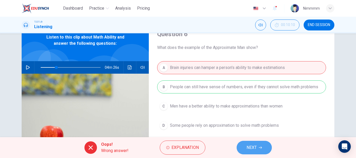
click at [252, 143] on button "NEXT" at bounding box center [254, 148] width 35 height 14
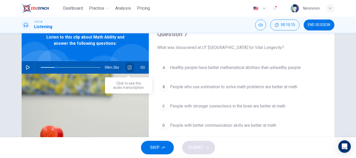
click at [130, 70] on button "Click to see the audio transcription" at bounding box center [130, 67] width 8 height 13
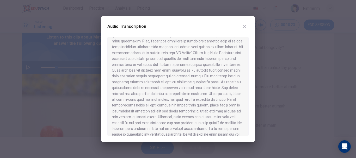
scroll to position [277, 0]
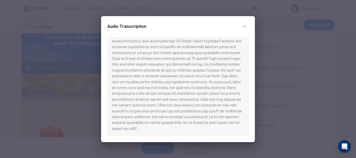
click at [245, 137] on div "Audio Transcription" at bounding box center [178, 79] width 154 height 126
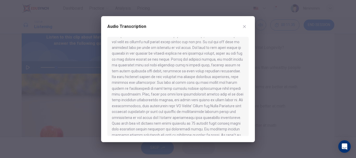
scroll to position [219, 0]
click at [263, 64] on div at bounding box center [178, 79] width 356 height 158
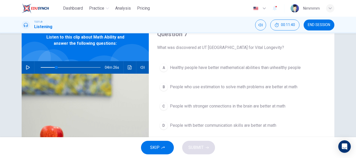
drag, startPoint x: 263, startPoint y: 64, endPoint x: 228, endPoint y: 83, distance: 39.8
click at [228, 83] on div "A Healthy people have better mathematical abilities than unhealthy people B Peo…" at bounding box center [241, 101] width 169 height 81
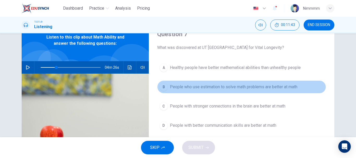
click at [221, 86] on span "People who use estimation to solve math problems are better at math" at bounding box center [233, 87] width 127 height 6
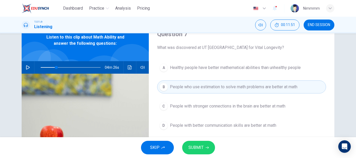
click at [207, 144] on button "SUBMIT" at bounding box center [198, 148] width 33 height 14
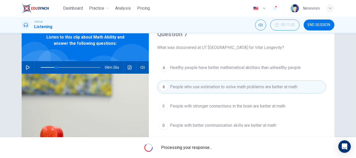
type input "26"
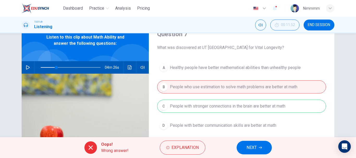
click at [246, 148] on span "NEXT" at bounding box center [251, 147] width 10 height 7
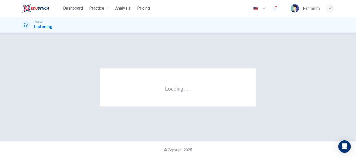
scroll to position [0, 0]
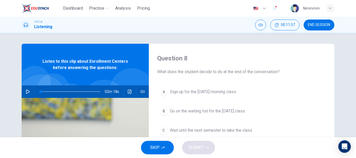
click at [27, 90] on icon "button" at bounding box center [28, 92] width 4 height 4
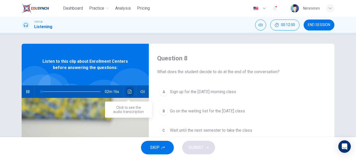
click at [127, 89] on button "Click to see the audio transcription" at bounding box center [130, 91] width 8 height 13
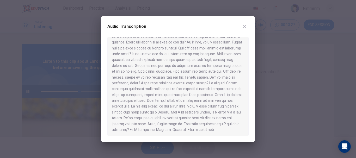
scroll to position [73, 0]
click at [246, 30] on button "button" at bounding box center [244, 26] width 8 height 8
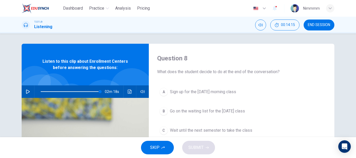
type input "0"
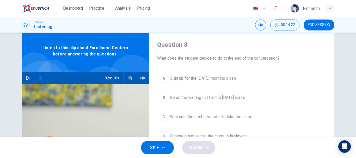
scroll to position [21, 0]
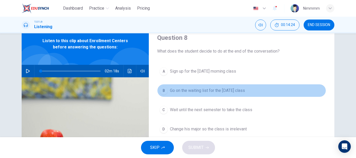
click at [215, 88] on span "Go on the waiting list for the Monday class" at bounding box center [207, 91] width 75 height 6
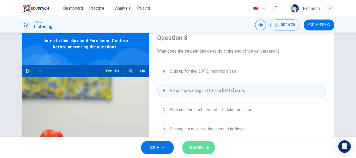
click at [192, 148] on span "SUBMIT" at bounding box center [195, 147] width 15 height 7
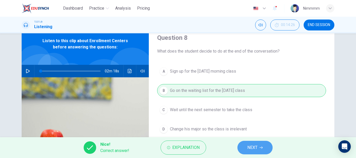
click at [251, 150] on span "NEXT" at bounding box center [252, 147] width 10 height 7
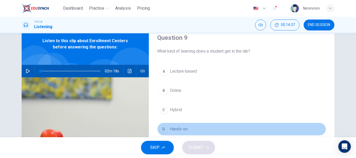
click at [174, 126] on span "Hands-on" at bounding box center [179, 129] width 18 height 6
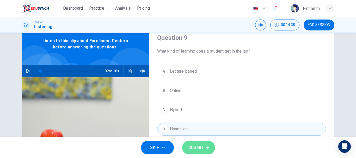
click at [191, 145] on span "SUBMIT" at bounding box center [195, 147] width 15 height 7
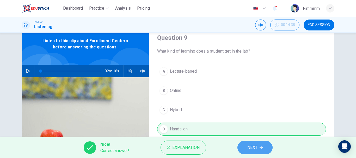
click at [244, 144] on button "NEXT" at bounding box center [254, 148] width 35 height 14
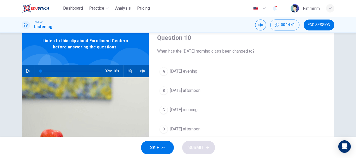
click at [188, 112] on span "Friday morning" at bounding box center [184, 110] width 28 height 6
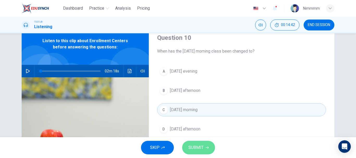
click at [200, 146] on span "SUBMIT" at bounding box center [195, 147] width 15 height 7
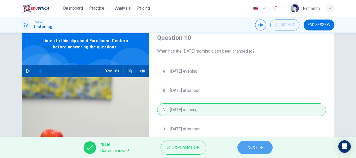
click at [255, 146] on span "NEXT" at bounding box center [252, 147] width 10 height 7
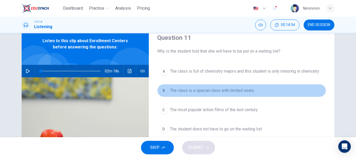
click at [205, 96] on button "B The class is a special class with limited seats" at bounding box center [241, 90] width 169 height 13
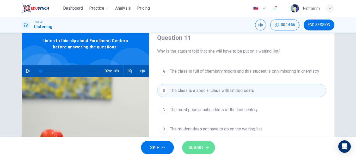
click at [205, 144] on button "SUBMIT" at bounding box center [198, 148] width 33 height 14
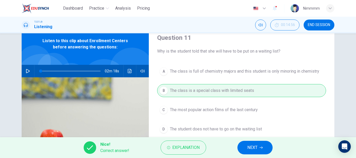
click at [248, 145] on span "NEXT" at bounding box center [252, 147] width 10 height 7
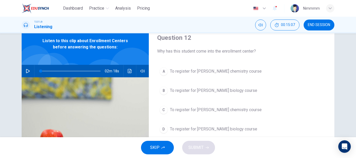
click at [224, 76] on button "A To register for Professor Taylor's chemistry course" at bounding box center [241, 71] width 169 height 13
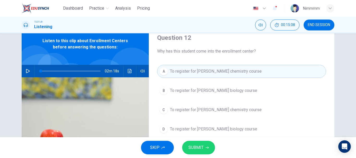
click at [208, 142] on button "SUBMIT" at bounding box center [198, 148] width 33 height 14
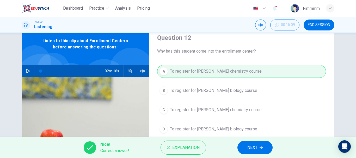
click at [255, 146] on span "NEXT" at bounding box center [252, 147] width 10 height 7
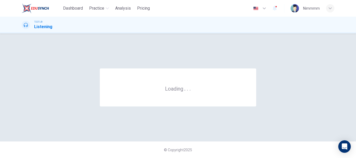
scroll to position [0, 0]
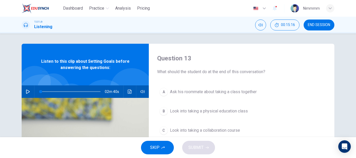
click at [29, 92] on button "button" at bounding box center [28, 91] width 8 height 13
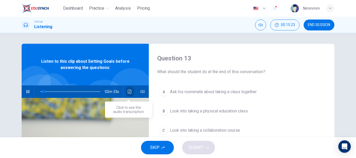
click at [130, 88] on button "Click to see the audio transcription" at bounding box center [130, 91] width 8 height 13
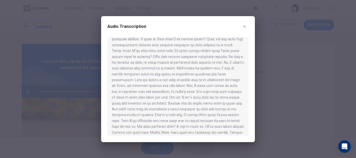
scroll to position [96, 0]
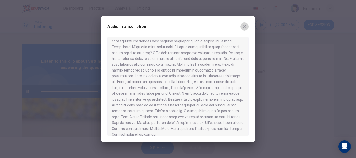
click at [243, 27] on icon "button" at bounding box center [244, 26] width 4 height 4
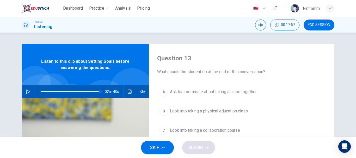
type input "0"
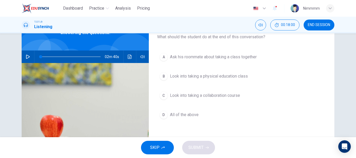
scroll to position [39, 0]
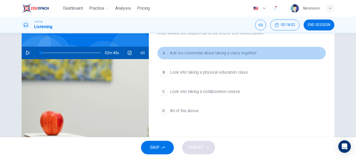
click at [231, 53] on span "Ask his roommate about taking a class together" at bounding box center [213, 53] width 87 height 6
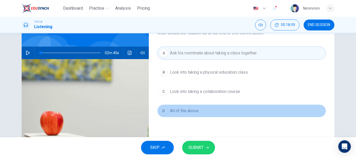
click at [197, 115] on button "D All of the above" at bounding box center [241, 110] width 169 height 13
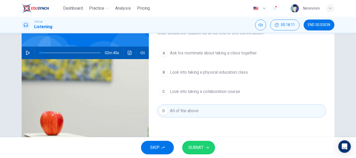
drag, startPoint x: 200, startPoint y: 141, endPoint x: 200, endPoint y: 143, distance: 2.7
click at [200, 143] on div "SKIP SUBMIT" at bounding box center [178, 147] width 356 height 21
click at [200, 143] on button "SUBMIT" at bounding box center [198, 148] width 33 height 14
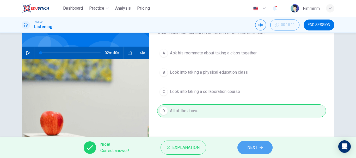
click at [248, 144] on button "NEXT" at bounding box center [254, 148] width 35 height 14
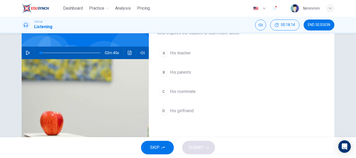
drag, startPoint x: 353, startPoint y: 74, endPoint x: 355, endPoint y: 70, distance: 4.1
click at [355, 70] on div "Question 14 Who inspires the student to learn more skills? A His teacher B His …" at bounding box center [178, 85] width 356 height 104
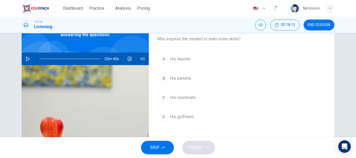
scroll to position [34, 0]
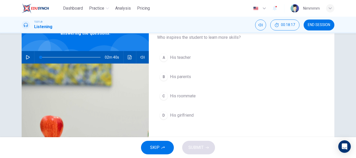
click at [229, 93] on button "C His roommate" at bounding box center [241, 96] width 169 height 13
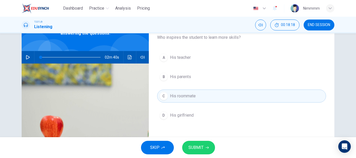
click at [197, 153] on button "SUBMIT" at bounding box center [198, 148] width 33 height 14
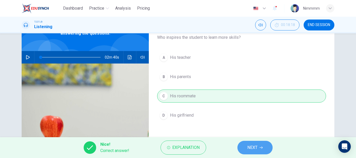
click at [261, 148] on icon "button" at bounding box center [260, 147] width 3 height 3
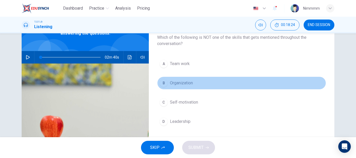
click at [187, 84] on span "Organization" at bounding box center [181, 83] width 23 height 6
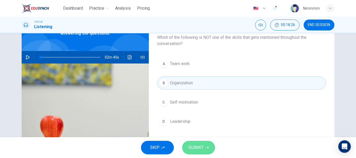
click at [192, 151] on span "SUBMIT" at bounding box center [195, 147] width 15 height 7
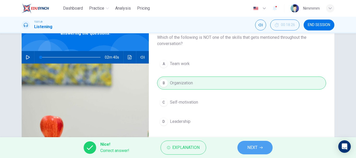
click at [269, 150] on button "NEXT" at bounding box center [254, 148] width 35 height 14
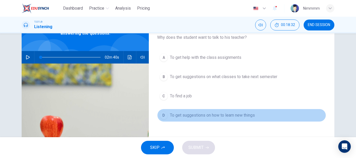
click at [210, 117] on span "To get suggestions on how to learn new things" at bounding box center [212, 115] width 85 height 6
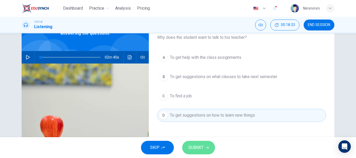
click at [203, 146] on button "SUBMIT" at bounding box center [198, 148] width 33 height 14
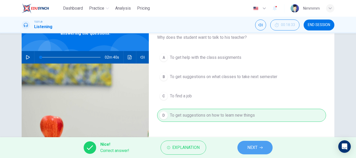
click at [246, 152] on button "NEXT" at bounding box center [254, 148] width 35 height 14
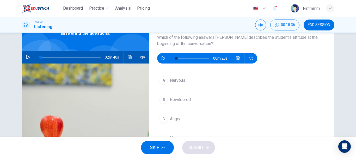
click at [161, 61] on button "button" at bounding box center [163, 58] width 8 height 10
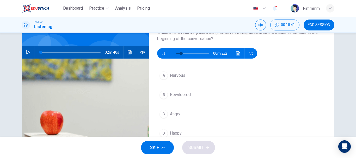
scroll to position [41, 0]
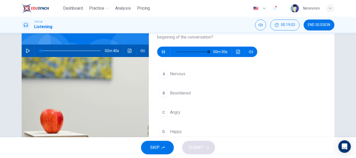
type input "0"
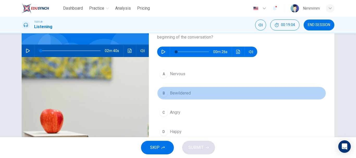
click at [178, 92] on span "Bewildered" at bounding box center [180, 93] width 21 height 6
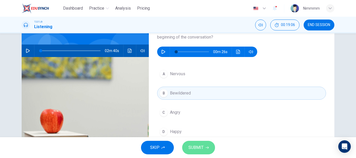
click at [187, 144] on button "SUBMIT" at bounding box center [198, 148] width 33 height 14
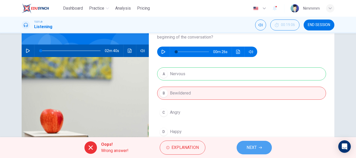
click at [249, 144] on span "NEXT" at bounding box center [251, 147] width 10 height 7
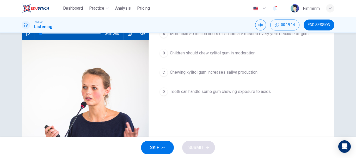
scroll to position [58, 0]
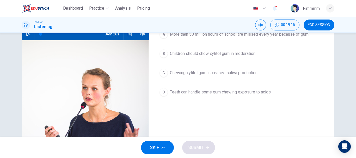
drag, startPoint x: 353, startPoint y: 94, endPoint x: 354, endPoint y: 73, distance: 21.4
click at [354, 73] on div "Question 18 What main point does the professor make about chewing gum? A More t…" at bounding box center [178, 85] width 356 height 104
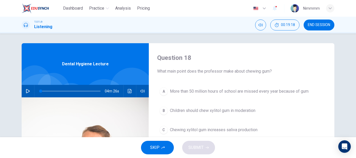
scroll to position [0, 0]
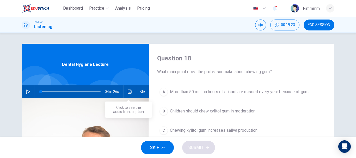
click at [126, 88] on button "Click to see the audio transcription" at bounding box center [130, 91] width 8 height 13
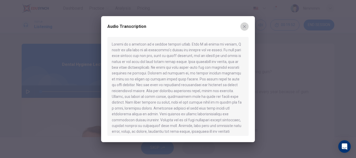
click at [244, 25] on icon "button" at bounding box center [244, 26] width 4 height 4
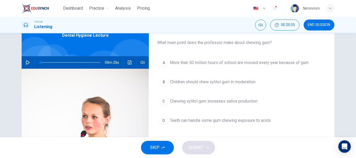
scroll to position [26, 0]
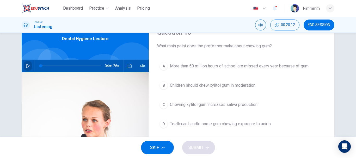
click at [26, 67] on icon "button" at bounding box center [28, 66] width 4 height 4
click at [126, 67] on button "Click to see the audio transcription" at bounding box center [130, 66] width 8 height 13
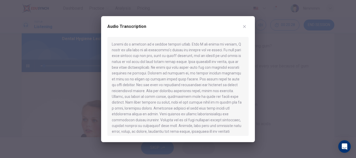
type input "6"
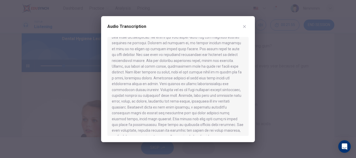
drag, startPoint x: 248, startPoint y: 75, endPoint x: 246, endPoint y: 80, distance: 6.1
click at [246, 80] on div at bounding box center [177, 86] width 141 height 99
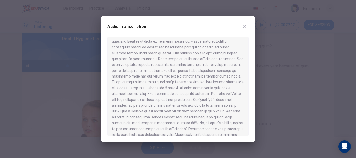
click at [244, 29] on button "button" at bounding box center [244, 26] width 8 height 8
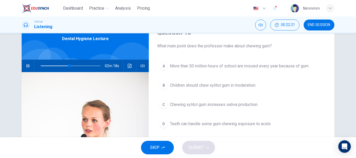
click at [196, 106] on span "Chewing xylitol gum increases saliva production" at bounding box center [214, 105] width 88 height 6
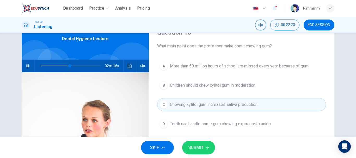
click at [194, 143] on button "SUBMIT" at bounding box center [198, 148] width 33 height 14
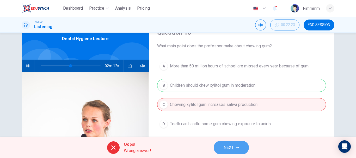
click at [222, 146] on button "NEXT" at bounding box center [231, 148] width 35 height 14
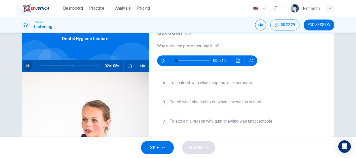
click at [26, 68] on icon "button" at bounding box center [28, 66] width 4 height 4
type input "53"
click at [164, 63] on icon "button" at bounding box center [163, 61] width 4 height 4
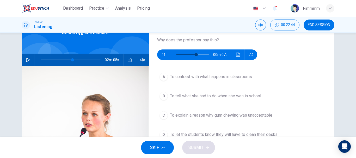
scroll to position [38, 0]
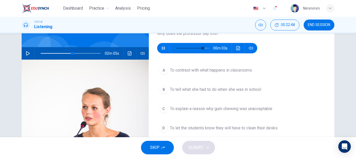
type input "87"
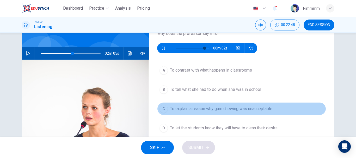
click at [170, 108] on span "To explain a reason why gum chewing was unacceptable" at bounding box center [221, 109] width 102 height 6
type input "53"
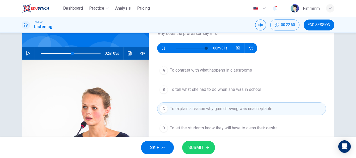
type input "96"
click at [203, 146] on span "SUBMIT" at bounding box center [195, 147] width 15 height 7
type input "53"
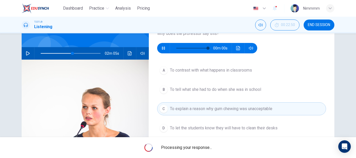
type input "0"
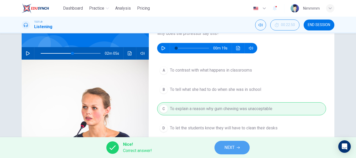
click at [222, 151] on button "NEXT" at bounding box center [231, 148] width 35 height 14
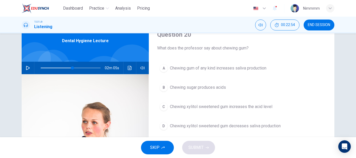
scroll to position [24, 0]
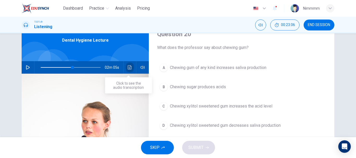
click at [129, 67] on icon "Click to see the audio transcription" at bounding box center [130, 67] width 4 height 4
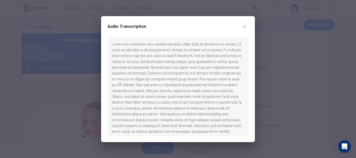
click at [258, 63] on div at bounding box center [178, 79] width 356 height 158
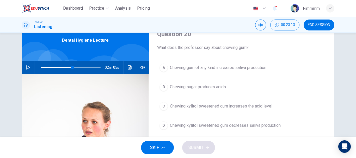
click at [243, 71] on button "A Chewing gum of any kind increases saliva production" at bounding box center [241, 67] width 169 height 13
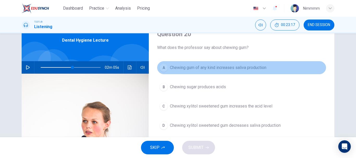
click at [228, 70] on span "Chewing gum of any kind increases saliva production" at bounding box center [218, 68] width 96 height 6
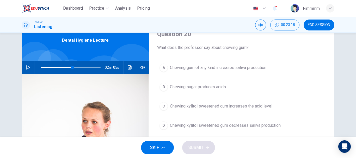
click at [175, 67] on span "Chewing gum of any kind increases saliva production" at bounding box center [218, 68] width 96 height 6
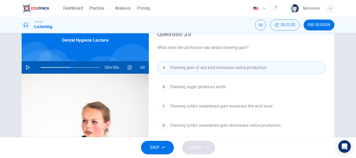
click at [175, 67] on span "Chewing gum of any kind increases saliva production" at bounding box center [218, 68] width 96 height 6
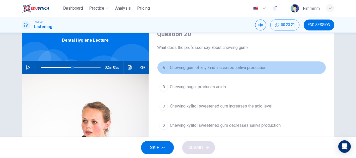
click at [163, 70] on div "A" at bounding box center [163, 68] width 8 height 8
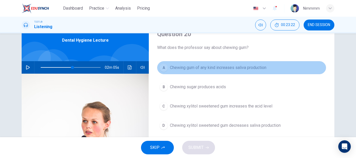
click at [163, 70] on div "A" at bounding box center [163, 68] width 8 height 8
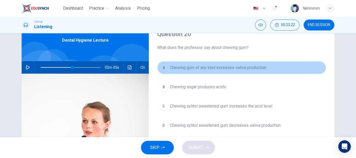
click at [163, 70] on div "A" at bounding box center [163, 68] width 8 height 8
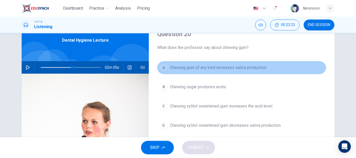
click at [163, 70] on div "A" at bounding box center [163, 68] width 8 height 8
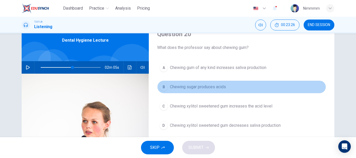
click at [187, 90] on span "Chewing sugar produces acids" at bounding box center [198, 87] width 56 height 6
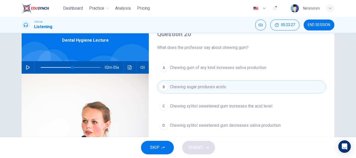
click at [187, 90] on span "Chewing sugar produces acids" at bounding box center [198, 87] width 56 height 6
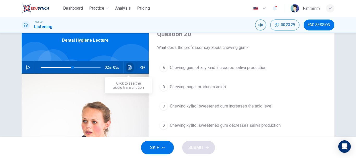
click at [126, 70] on button "Click to see the audio transcription" at bounding box center [130, 67] width 8 height 13
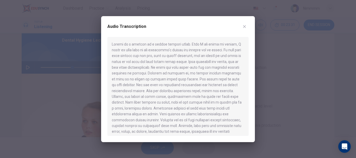
click at [243, 27] on icon "button" at bounding box center [244, 26] width 4 height 4
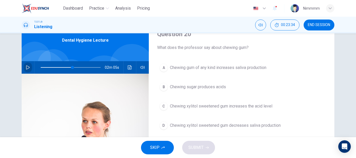
click at [27, 65] on button "button" at bounding box center [28, 67] width 8 height 13
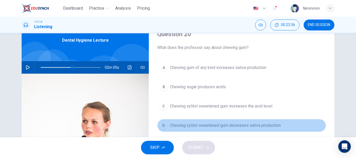
click at [183, 128] on span "Chewing xylitol sweetened gum decreases saliva production" at bounding box center [225, 125] width 111 height 6
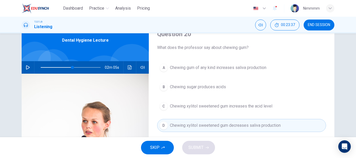
click at [180, 102] on button "C Chewing xylitol sweetened gum increases the acid level" at bounding box center [241, 106] width 169 height 13
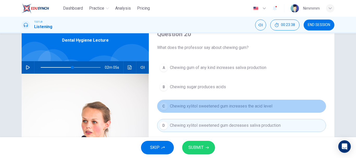
click at [181, 102] on button "C Chewing xylitol sweetened gum increases the acid level" at bounding box center [241, 106] width 169 height 13
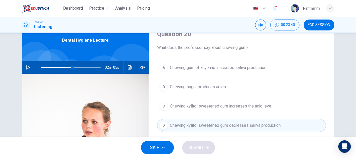
click at [182, 70] on span "Chewing gum of any kind increases saliva production" at bounding box center [218, 68] width 96 height 6
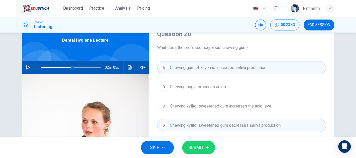
click at [199, 129] on button "D Chewing xylitol sweetened gum decreases saliva production" at bounding box center [241, 125] width 169 height 13
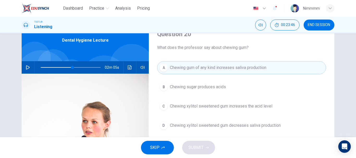
click at [187, 68] on span "Chewing gum of any kind increases saliva production" at bounding box center [218, 68] width 96 height 6
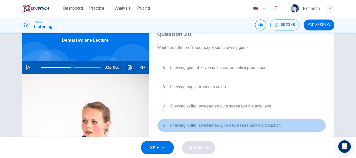
click at [181, 122] on button "D Chewing xylitol sweetened gum decreases saliva production" at bounding box center [241, 125] width 169 height 13
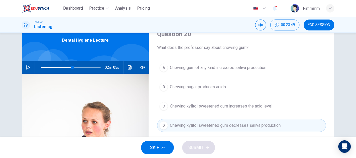
click at [181, 122] on button "D Chewing xylitol sweetened gum decreases saliva production" at bounding box center [241, 125] width 169 height 13
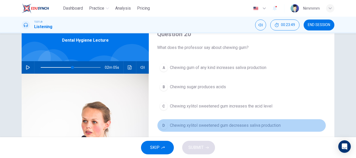
click at [181, 122] on button "D Chewing xylitol sweetened gum decreases saliva production" at bounding box center [241, 125] width 169 height 13
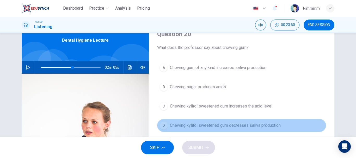
click at [181, 122] on button "D Chewing xylitol sweetened gum decreases saliva production" at bounding box center [241, 125] width 169 height 13
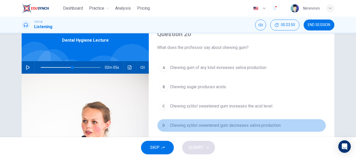
click at [181, 122] on button "D Chewing xylitol sweetened gum decreases saliva production" at bounding box center [241, 125] width 169 height 13
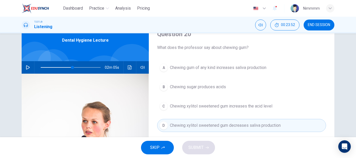
click at [187, 69] on span "Chewing gum of any kind increases saliva production" at bounding box center [218, 68] width 96 height 6
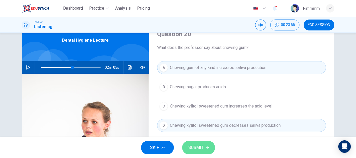
click at [197, 150] on span "SUBMIT" at bounding box center [195, 147] width 15 height 7
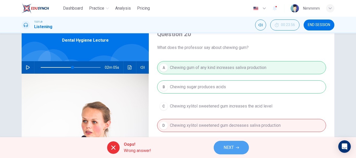
click at [217, 146] on button "NEXT" at bounding box center [231, 148] width 35 height 14
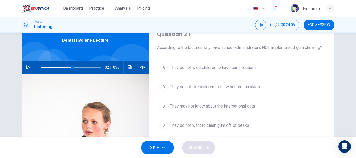
click at [204, 70] on span "They do not want children to have ear infections" at bounding box center [213, 68] width 87 height 6
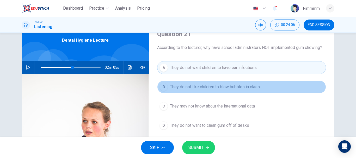
click at [199, 90] on span "They do not like children to blow bubbles in class" at bounding box center [215, 87] width 90 height 6
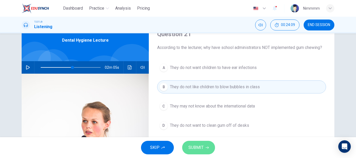
click at [196, 145] on span "SUBMIT" at bounding box center [195, 147] width 15 height 7
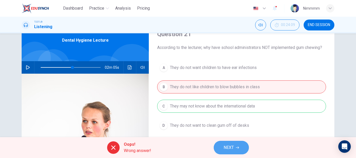
click at [218, 145] on button "NEXT" at bounding box center [231, 148] width 35 height 14
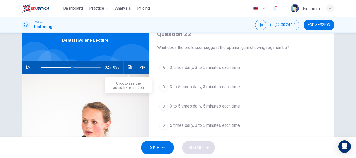
click at [131, 69] on button "Click to see the audio transcription" at bounding box center [130, 67] width 8 height 13
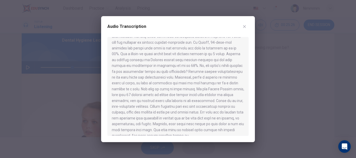
scroll to position [155, 0]
click at [244, 28] on icon "button" at bounding box center [244, 26] width 4 height 4
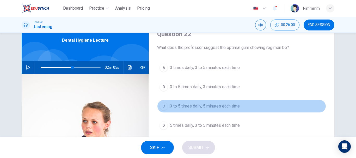
click at [194, 105] on span "3 to 5 times daily, 5 minutes each time" at bounding box center [205, 106] width 70 height 6
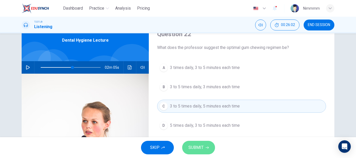
click at [200, 147] on span "SUBMIT" at bounding box center [195, 147] width 15 height 7
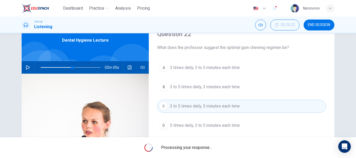
type input "53"
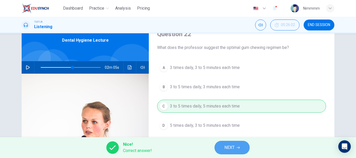
click at [223, 150] on button "NEXT" at bounding box center [231, 148] width 35 height 14
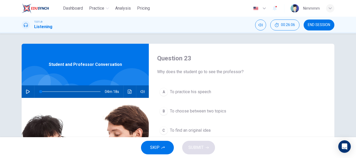
click at [24, 91] on button "button" at bounding box center [28, 91] width 8 height 13
click at [126, 92] on button "Click to see the audio transcription" at bounding box center [130, 91] width 8 height 13
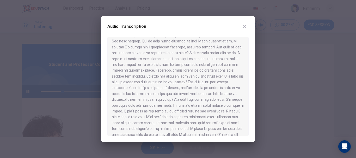
scroll to position [90, 0]
click at [245, 88] on div at bounding box center [177, 86] width 141 height 99
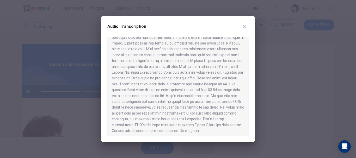
scroll to position [160, 0]
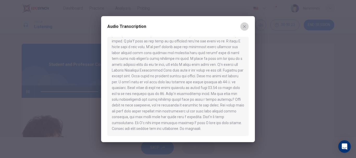
click at [245, 24] on icon "button" at bounding box center [244, 26] width 4 height 4
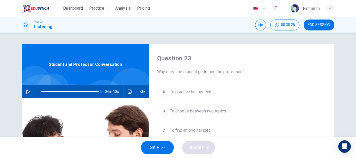
type input "0"
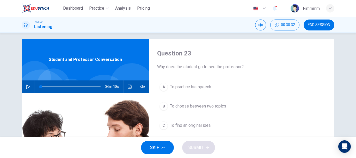
scroll to position [5, 0]
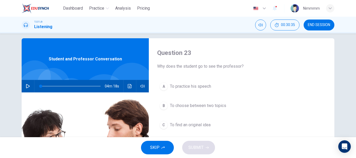
click at [165, 84] on div "A" at bounding box center [163, 86] width 8 height 8
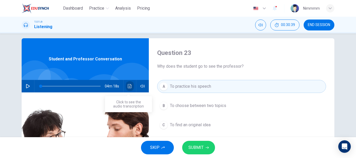
click at [128, 84] on icon "Click to see the audio transcription" at bounding box center [130, 86] width 4 height 4
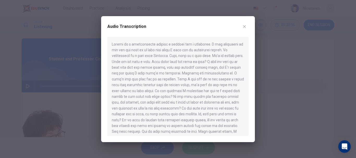
click at [245, 28] on icon "button" at bounding box center [244, 26] width 4 height 4
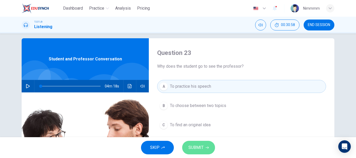
click at [191, 144] on button "SUBMIT" at bounding box center [198, 148] width 33 height 14
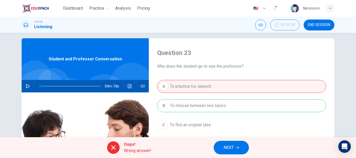
click at [236, 147] on icon "button" at bounding box center [237, 147] width 3 height 3
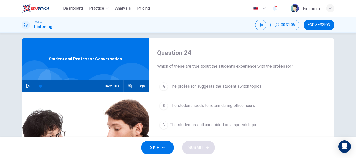
click at [353, 71] on div "Question 24 Which of these are true about the student's experience with the pro…" at bounding box center [178, 85] width 356 height 104
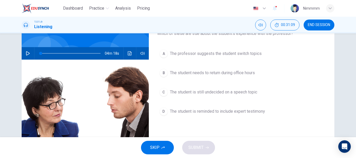
scroll to position [39, 0]
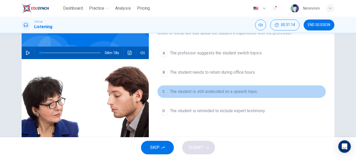
click at [215, 88] on button "C The student is still undecided on a speech topic" at bounding box center [241, 91] width 169 height 13
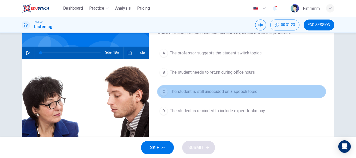
click at [164, 95] on div "C" at bounding box center [163, 92] width 8 height 8
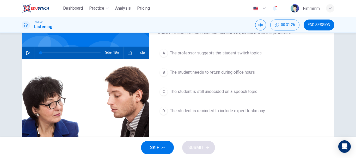
click at [193, 94] on span "The student is still undecided on a speech topic" at bounding box center [213, 92] width 87 height 6
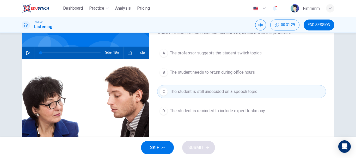
click at [264, 79] on div "A The professor suggests the student switch topics B The student needs to retur…" at bounding box center [241, 87] width 169 height 81
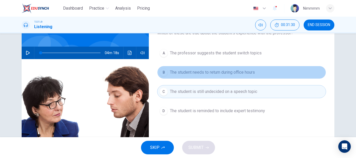
click at [261, 77] on button "B The student needs to return during office hours" at bounding box center [241, 72] width 169 height 13
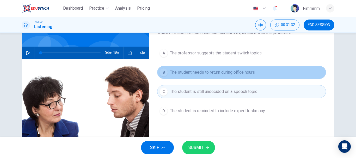
click at [261, 77] on button "B The student needs to return during office hours" at bounding box center [241, 72] width 169 height 13
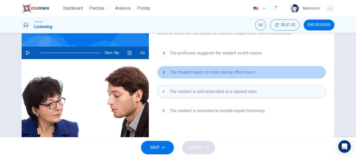
click at [261, 77] on button "B The student needs to return during office hours" at bounding box center [241, 72] width 169 height 13
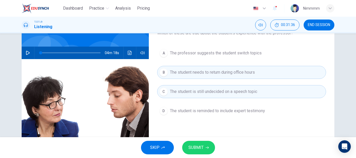
click at [293, 109] on button "D The student is reminded to include expert testimony" at bounding box center [241, 110] width 169 height 13
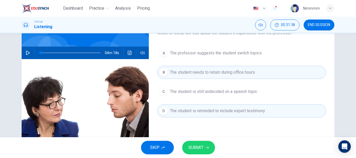
click at [279, 89] on button "C The student is still undecided on a speech topic" at bounding box center [241, 91] width 169 height 13
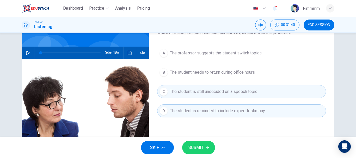
click at [272, 110] on button "D The student is reminded to include expert testimony" at bounding box center [241, 110] width 169 height 13
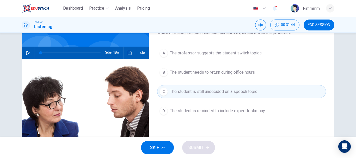
scroll to position [0, 0]
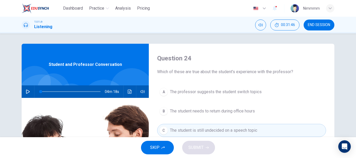
click at [200, 147] on div "SKIP SUBMIT" at bounding box center [178, 147] width 356 height 21
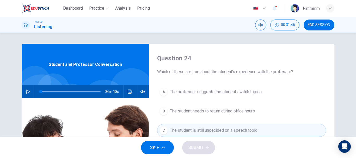
click at [200, 147] on div "SKIP SUBMIT" at bounding box center [178, 147] width 356 height 21
drag, startPoint x: 194, startPoint y: 149, endPoint x: 165, endPoint y: 134, distance: 32.3
click at [165, 134] on div "Dashboard Practice Analysis Pricing English en ​ Nimmmm TOEFL® Listening 00:31:…" at bounding box center [178, 79] width 356 height 158
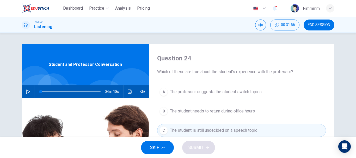
click at [165, 134] on button "C The student is still undecided on a speech topic" at bounding box center [241, 130] width 169 height 13
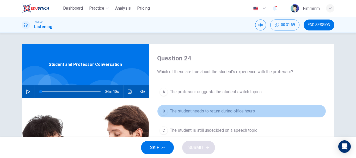
click at [179, 114] on span "The student needs to return during office hours" at bounding box center [212, 111] width 85 height 6
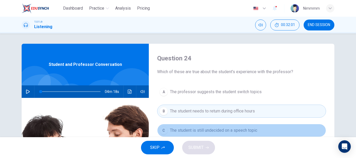
click at [177, 128] on span "The student is still undecided on a speech topic" at bounding box center [213, 130] width 87 height 6
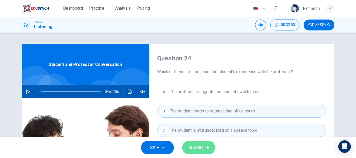
click at [191, 145] on span "SUBMIT" at bounding box center [195, 147] width 15 height 7
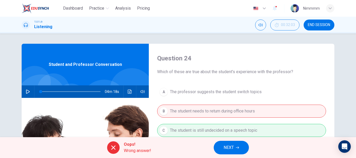
click at [231, 144] on span "NEXT" at bounding box center [229, 147] width 10 height 7
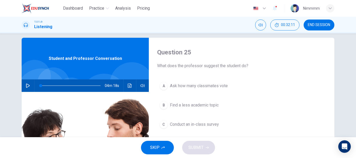
scroll to position [7, 0]
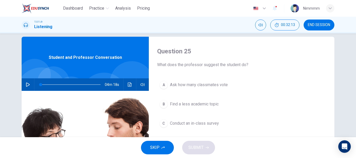
click at [214, 84] on span "Ask how many classmates vote" at bounding box center [199, 85] width 58 height 6
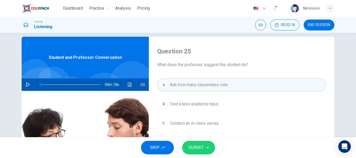
drag, startPoint x: 199, startPoint y: 158, endPoint x: 199, endPoint y: 150, distance: 7.6
click at [199, 150] on div "SKIP SUBMIT" at bounding box center [178, 147] width 356 height 21
click at [199, 150] on span "SUBMIT" at bounding box center [195, 147] width 15 height 7
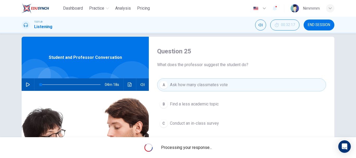
click at [199, 150] on span "Processing your response..." at bounding box center [186, 148] width 51 height 6
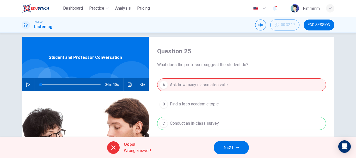
click at [223, 148] on button "NEXT" at bounding box center [231, 148] width 35 height 14
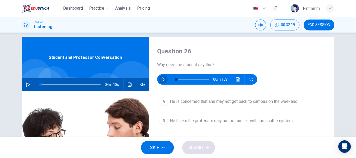
click at [164, 81] on button "button" at bounding box center [163, 79] width 8 height 10
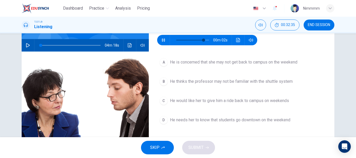
click at [219, 83] on span "He thinks the professor may not be familiar with the shuttle system" at bounding box center [231, 81] width 123 height 6
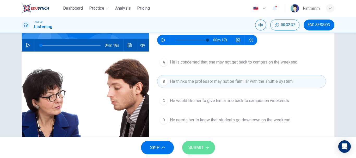
type input "0"
click at [201, 143] on button "SUBMIT" at bounding box center [198, 148] width 33 height 14
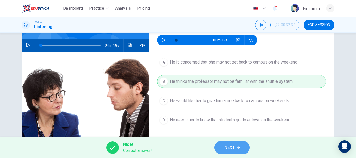
click at [228, 148] on span "NEXT" at bounding box center [229, 147] width 10 height 7
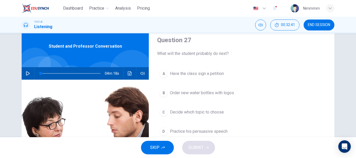
scroll to position [21, 0]
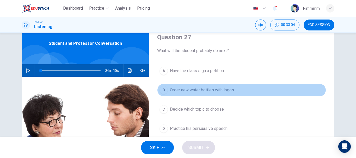
click at [165, 88] on div "B" at bounding box center [163, 90] width 8 height 8
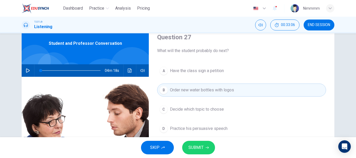
click at [193, 148] on span "SUBMIT" at bounding box center [195, 147] width 15 height 7
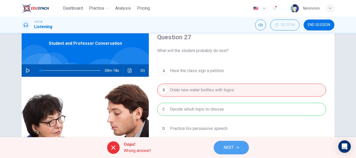
click at [225, 149] on span "NEXT" at bounding box center [229, 147] width 10 height 7
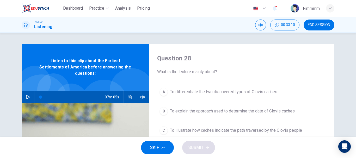
click at [310, 25] on span "END SESSION" at bounding box center [319, 25] width 22 height 4
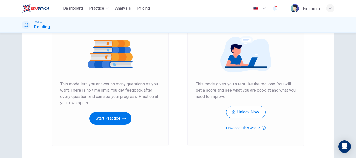
scroll to position [62, 0]
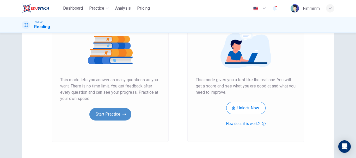
click at [123, 119] on button "Start Practice" at bounding box center [110, 114] width 42 height 13
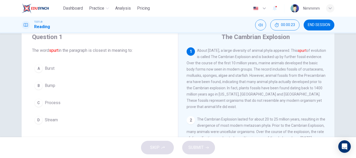
scroll to position [18, 0]
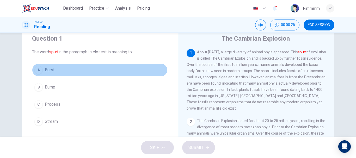
click at [96, 66] on button "A Burst" at bounding box center [99, 70] width 135 height 13
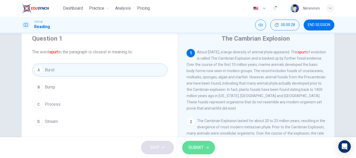
click at [196, 146] on span "SUBMIT" at bounding box center [195, 147] width 15 height 7
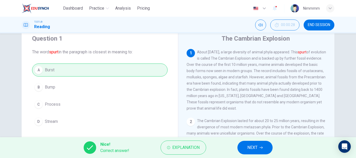
click at [248, 148] on span "NEXT" at bounding box center [252, 147] width 10 height 7
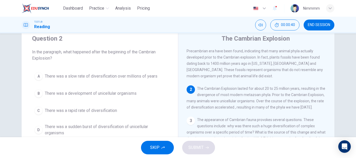
scroll to position [34, 0]
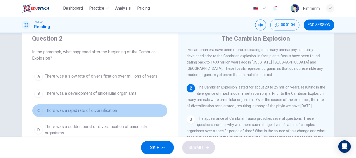
click at [85, 114] on button "C There was a rapid rate of diversification" at bounding box center [99, 110] width 135 height 13
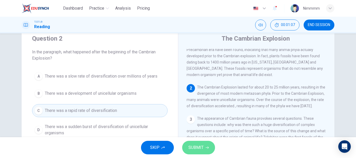
click at [187, 147] on button "SUBMIT" at bounding box center [198, 148] width 33 height 14
